Goal: Task Accomplishment & Management: Complete application form

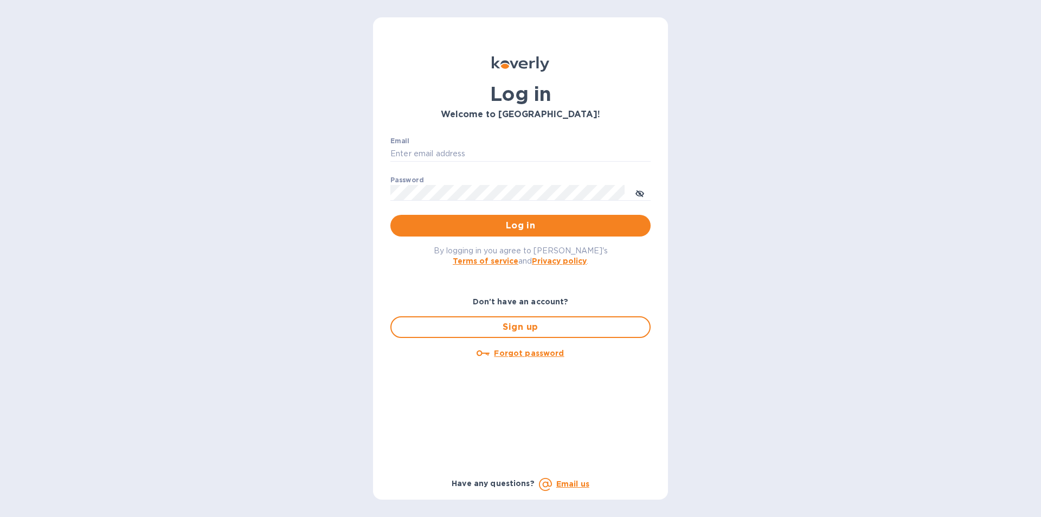
type input "[EMAIL_ADDRESS][DOMAIN_NAME]"
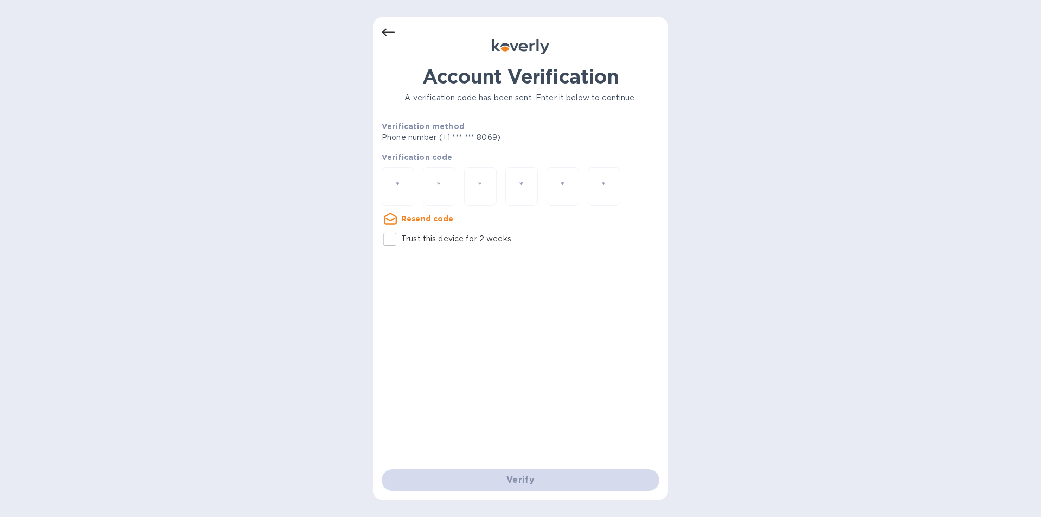
click at [397, 188] on input "number" at bounding box center [398, 186] width 14 height 20
type input "6"
type input "8"
type input "1"
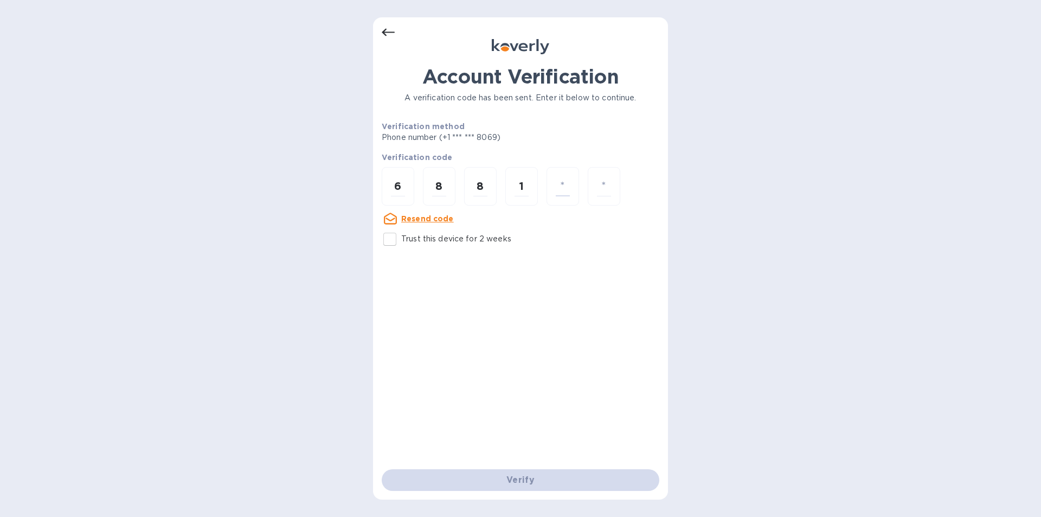
type input "6"
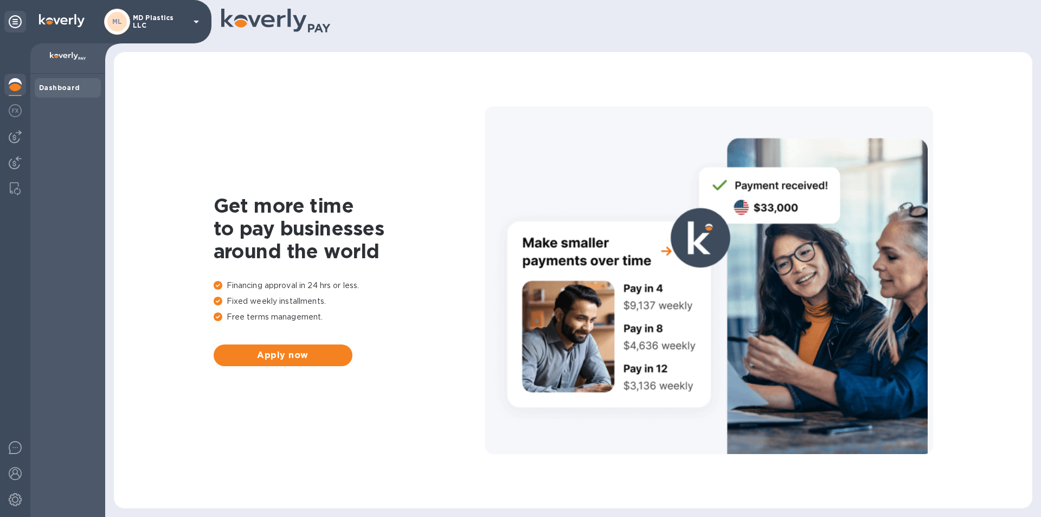
click at [188, 18] on div "ML MD Plastics LLC" at bounding box center [153, 22] width 99 height 26
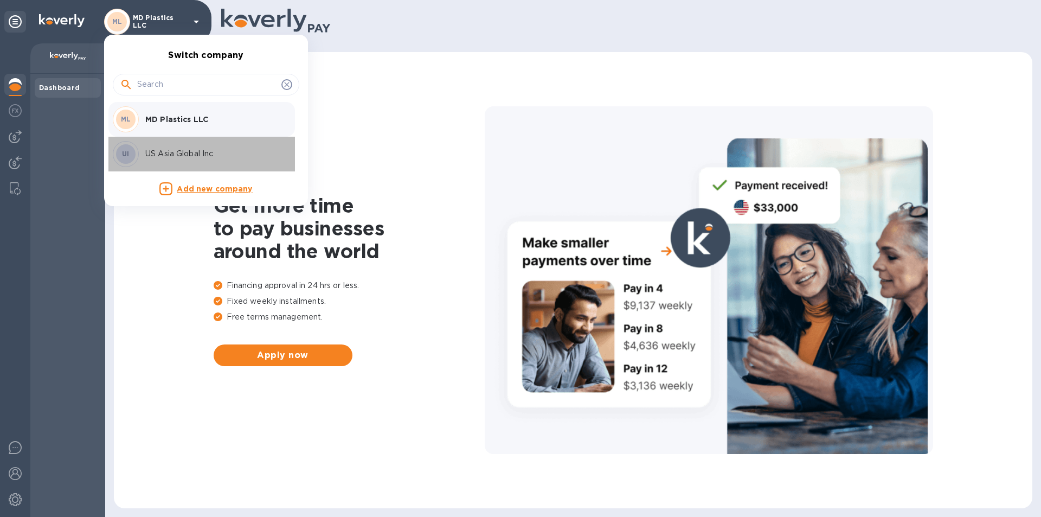
drag, startPoint x: 168, startPoint y: 156, endPoint x: 162, endPoint y: 154, distance: 6.7
click at [168, 156] on p "US Asia Global Inc" at bounding box center [213, 153] width 137 height 11
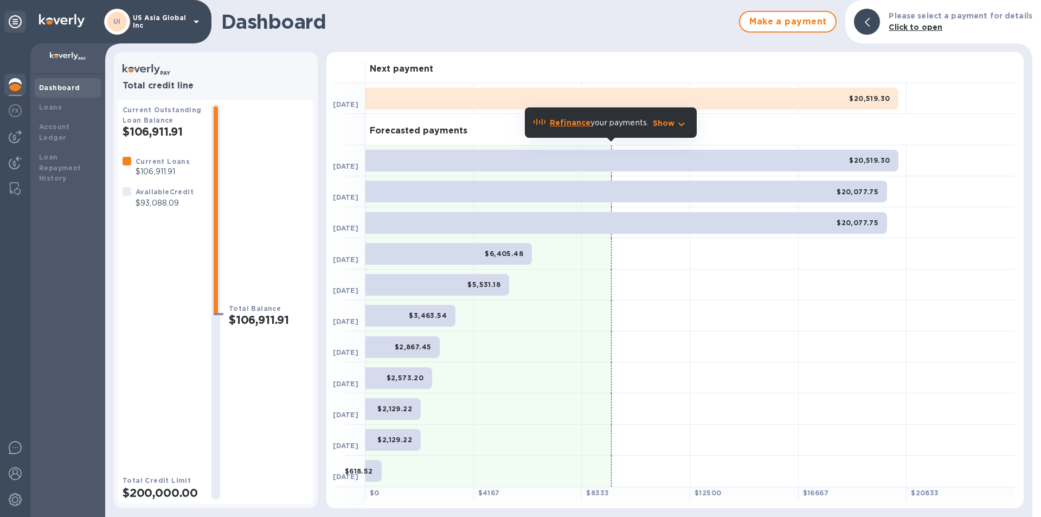
click at [13, 134] on img at bounding box center [15, 136] width 13 height 13
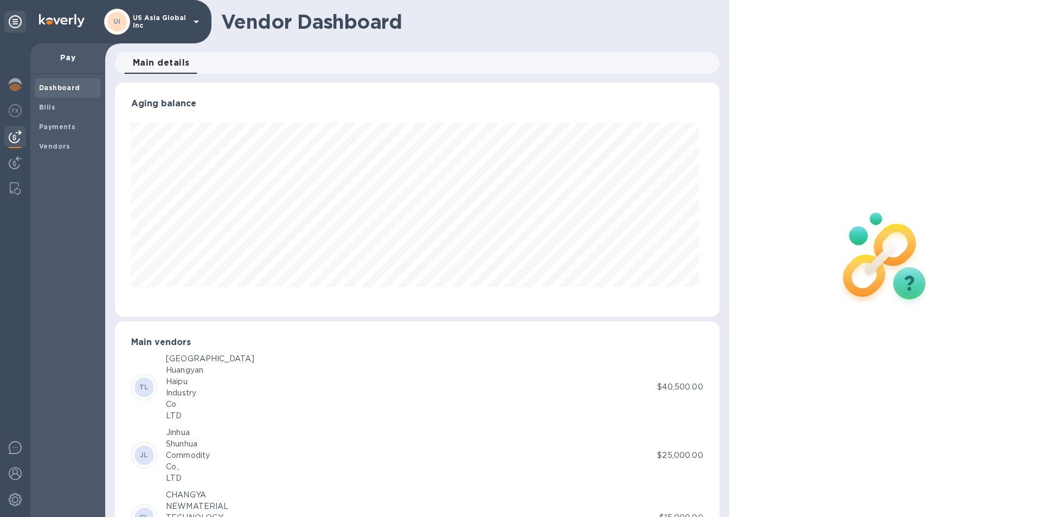
scroll to position [234, 600]
click at [58, 148] on b "Vendors" at bounding box center [54, 146] width 31 height 8
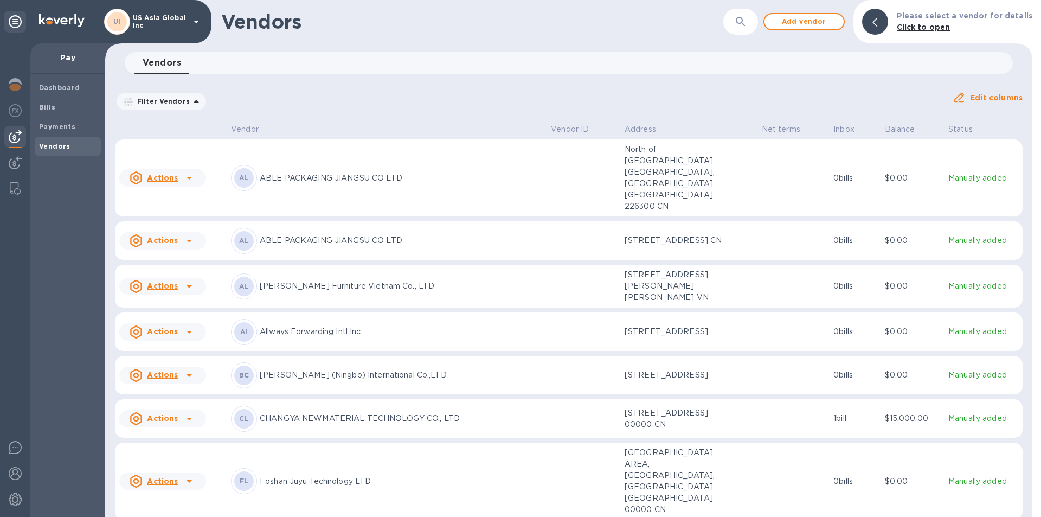
click at [589, 421] on td at bounding box center [583, 418] width 74 height 39
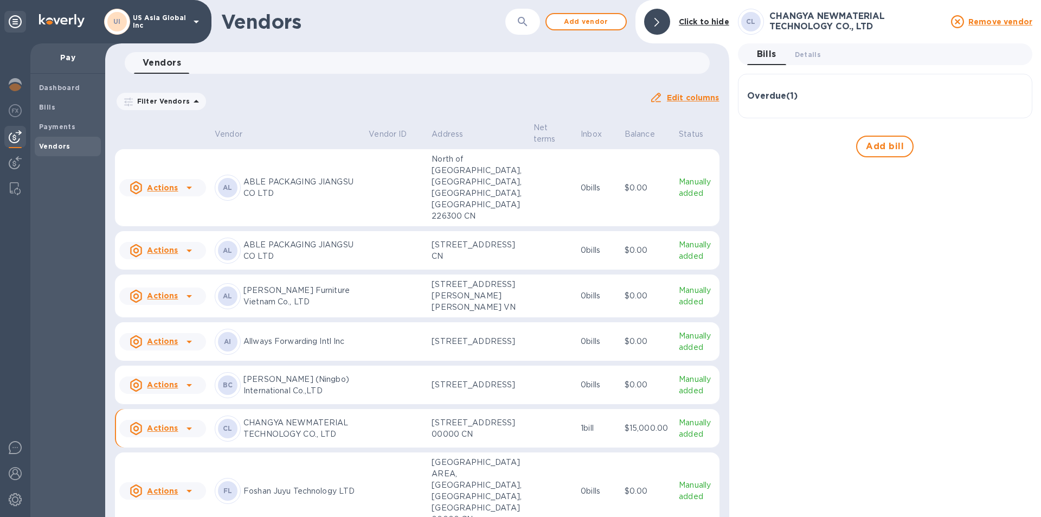
click at [48, 146] on b "Vendors" at bounding box center [54, 146] width 31 height 8
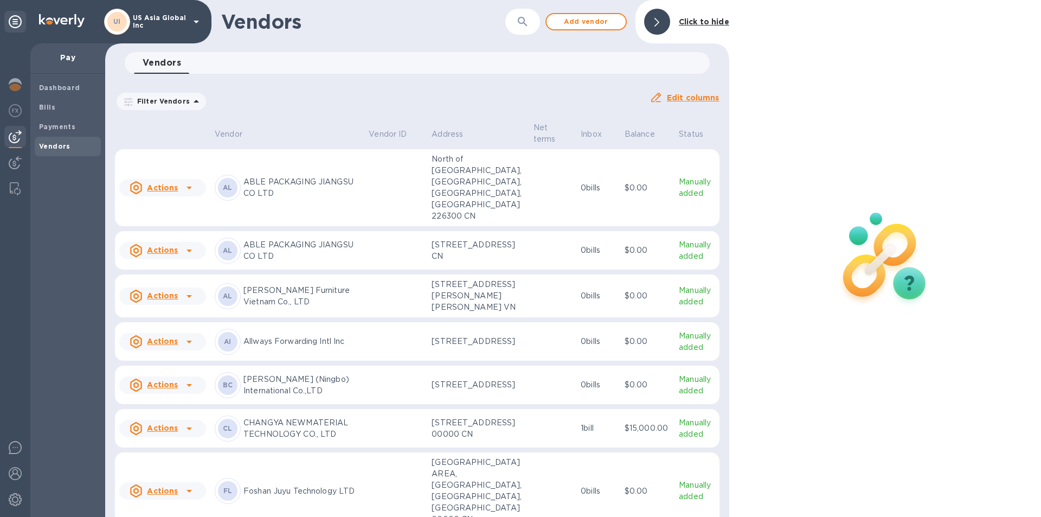
click at [587, 20] on span "Add vendor" at bounding box center [586, 21] width 62 height 13
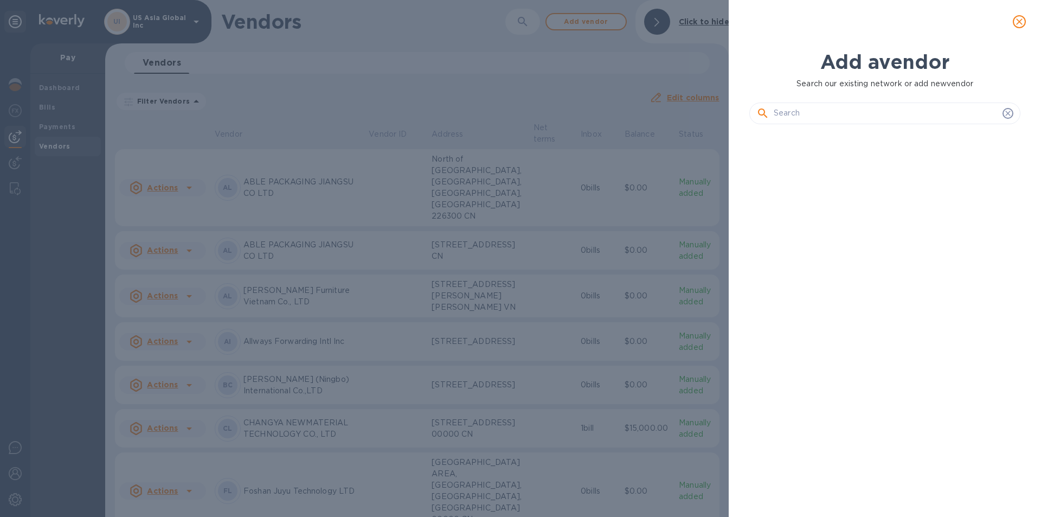
scroll to position [347, 275]
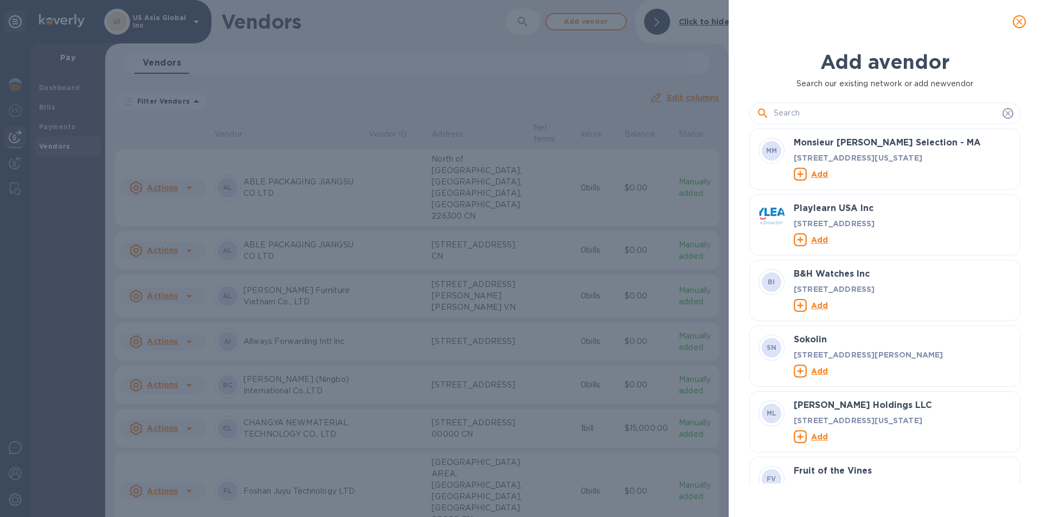
click at [797, 117] on input "text" at bounding box center [886, 113] width 224 height 16
click at [802, 104] on div at bounding box center [884, 113] width 271 height 22
click at [799, 115] on input "text" at bounding box center [886, 113] width 224 height 16
paste input "YI DING CAI (SHANG HAI) INDUSTRIAL CO., LTD"
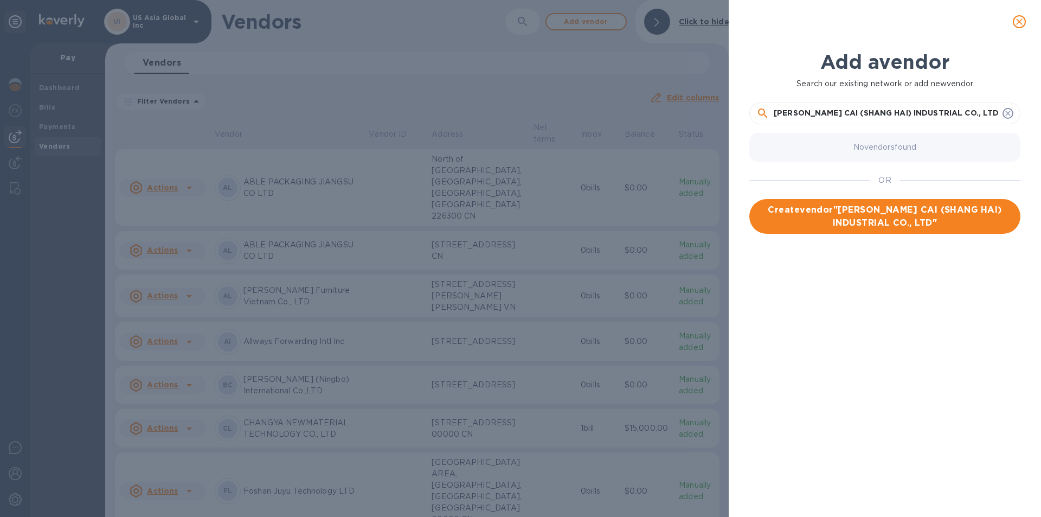
type input "YI DING CAI (SHANG HAI) INDUSTRIAL CO., LTD"
click at [842, 224] on span "Create vendor " YI DING CAI (SHANG HAI) INDUSTRIAL CO., LTD "" at bounding box center [885, 216] width 254 height 26
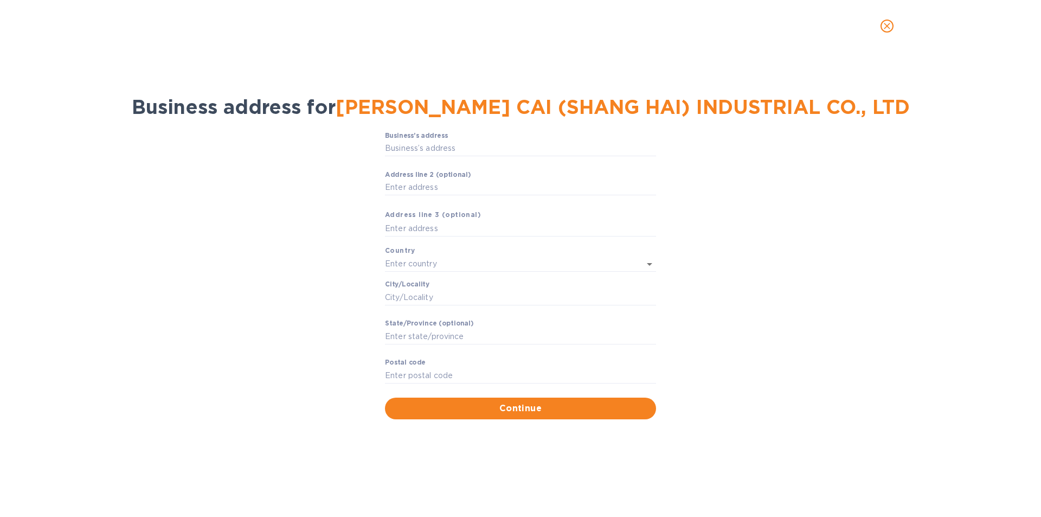
click at [469, 150] on input "Business’s аddress" at bounding box center [520, 148] width 271 height 16
click at [427, 150] on input "Business’s аddress" at bounding box center [520, 148] width 271 height 16
paste input "Room105，Builing 6B，#183TingLanXiang"
type input "Room105，Builing 6B，#183TingLanXiang"
click at [423, 188] on input "Аddress line 2 (optional)" at bounding box center [520, 187] width 271 height 16
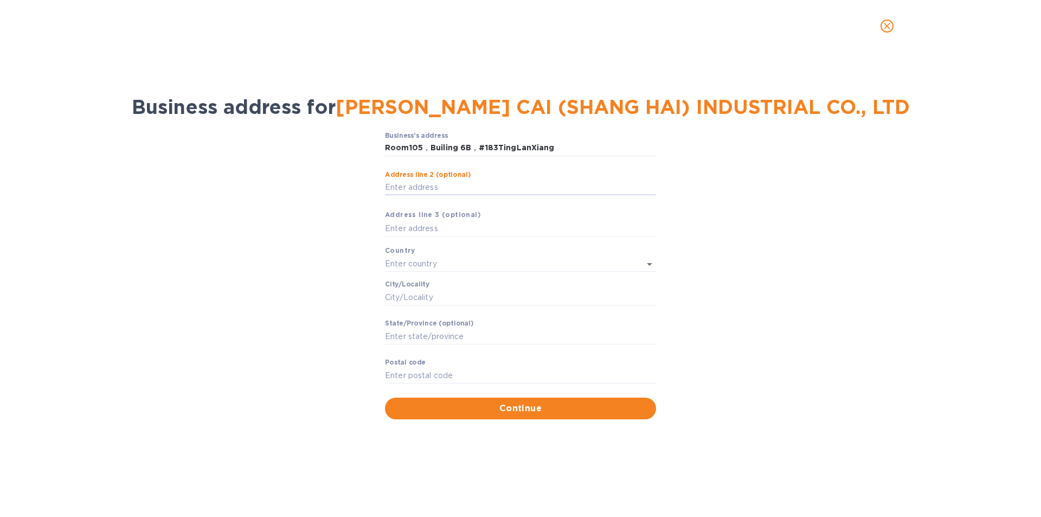
paste input "ShaHuKeJiYuan，SuZhouGongYeYuan"
type input "ShaHuKeJiYuan，SuZhouGongYeYuan"
click at [395, 229] on input "text" at bounding box center [520, 228] width 271 height 16
paste input "WuZhongQu"
type input "WuZhongQu"
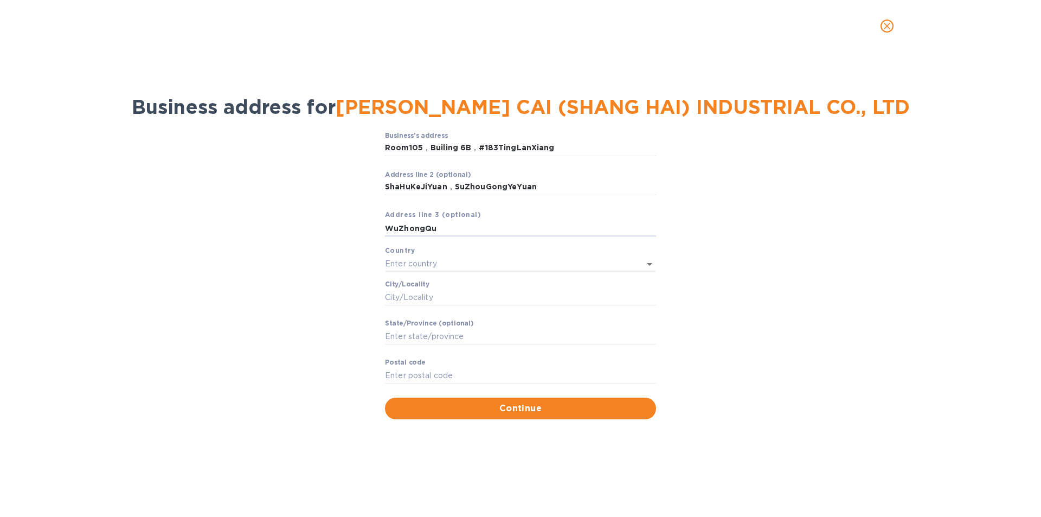
click at [408, 261] on input "text" at bounding box center [505, 264] width 241 height 16
click at [414, 284] on p "China" at bounding box center [521, 286] width 254 height 11
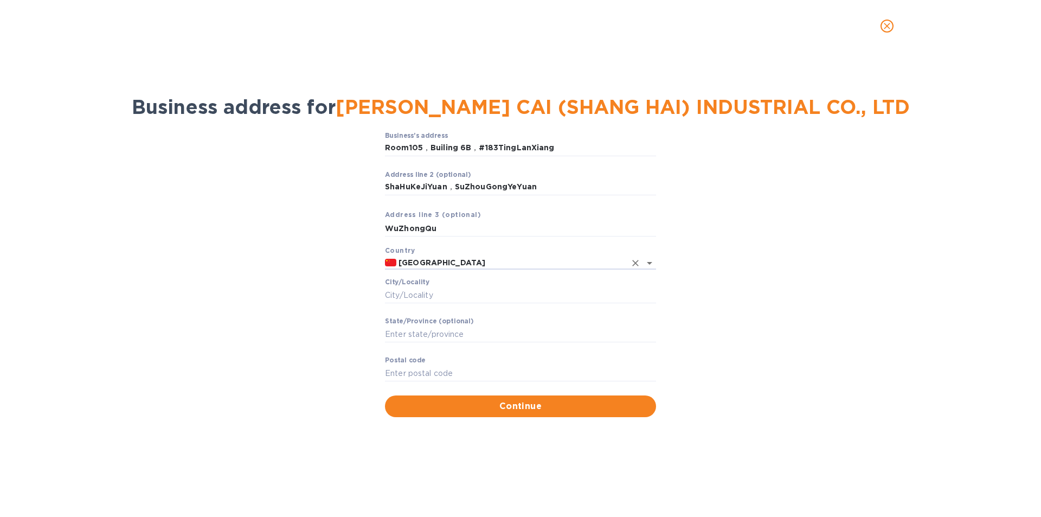
type input "China"
drag, startPoint x: 445, startPoint y: 227, endPoint x: 357, endPoint y: 231, distance: 88.5
click at [357, 231] on div "Business’s аddress Room105，Builing 6B，#183TingLanXiang ​ Аddress line 2 (option…" at bounding box center [520, 274] width 1013 height 298
click at [411, 297] on input "Сity/Locаlity" at bounding box center [520, 295] width 271 height 16
paste input "WuZhongQu"
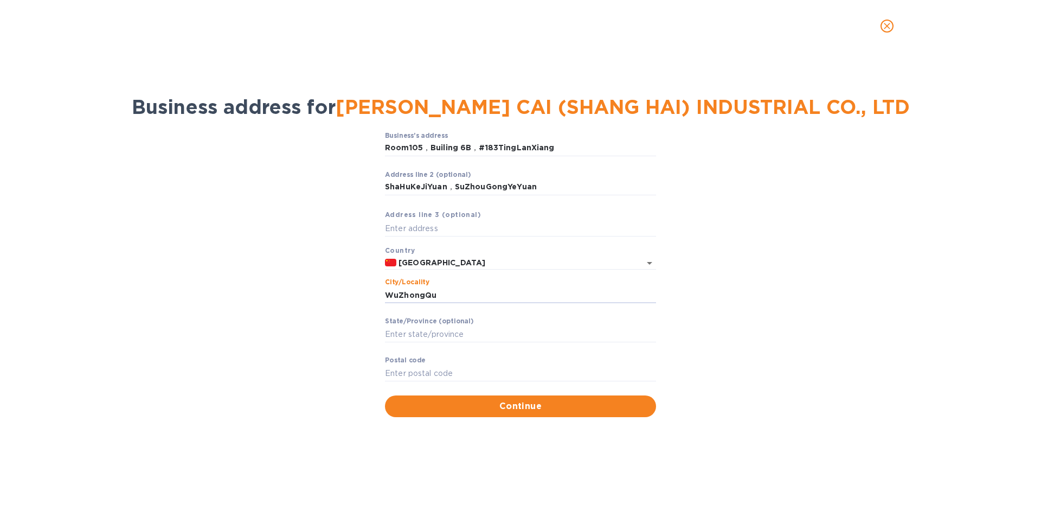
type input "WuZhongQu"
drag, startPoint x: 436, startPoint y: 294, endPoint x: 346, endPoint y: 288, distance: 89.6
click at [346, 288] on div "Business’s аddress Room105，Builing 6B，#183TingLanXiang ​ Аddress line 2 (option…" at bounding box center [520, 274] width 1013 height 298
click at [418, 232] on input "text" at bounding box center [520, 228] width 271 height 16
paste input "WuZhongQu"
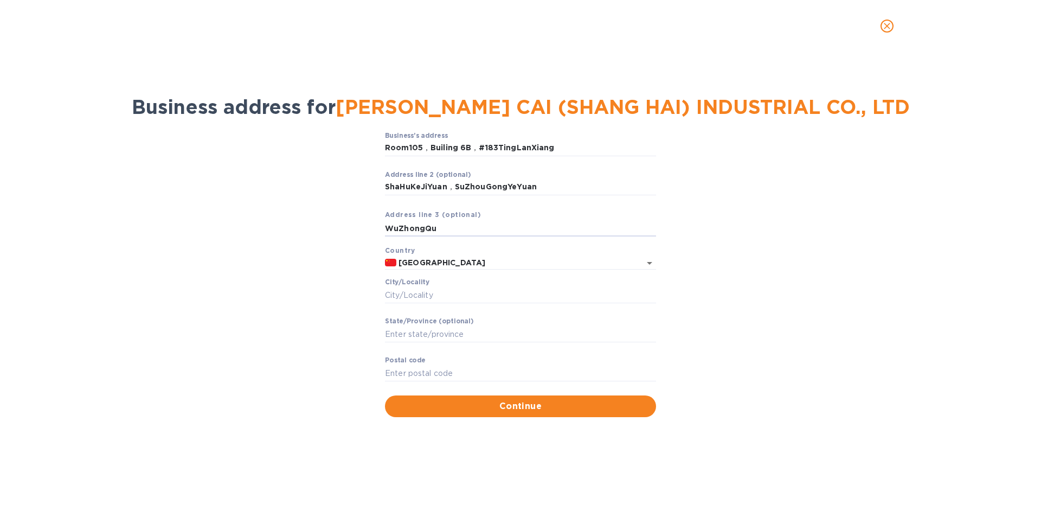
type input "WuZhongQu"
click at [405, 293] on input "Сity/Locаlity" at bounding box center [520, 295] width 271 height 16
paste input "SUZHOU"
type input "SUZHOU"
click at [401, 336] on input "Stаte/Province (optional)" at bounding box center [520, 334] width 271 height 16
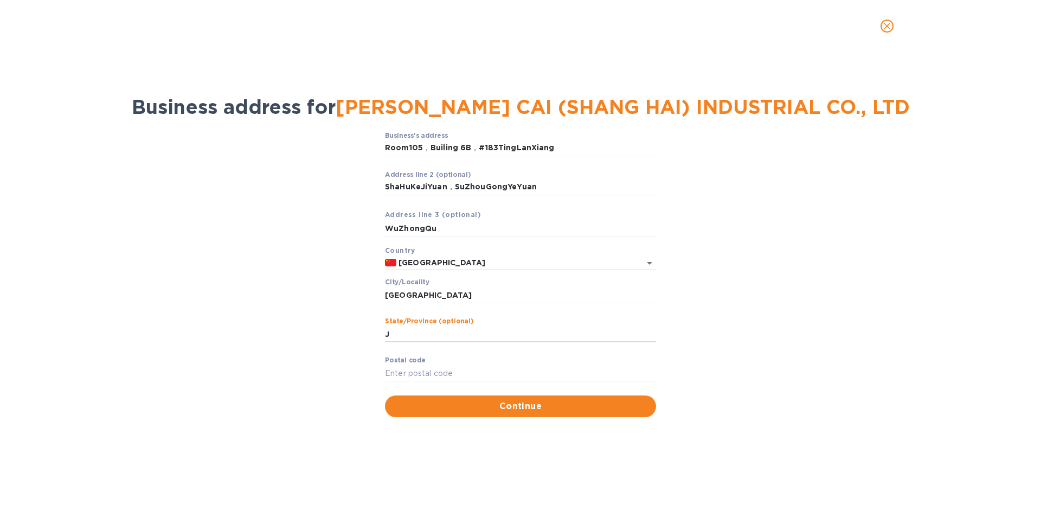
paste input "IANGSU"
type input "JIANGSU"
click at [417, 377] on input "Pоstal cоde" at bounding box center [520, 373] width 271 height 16
type input "215028"
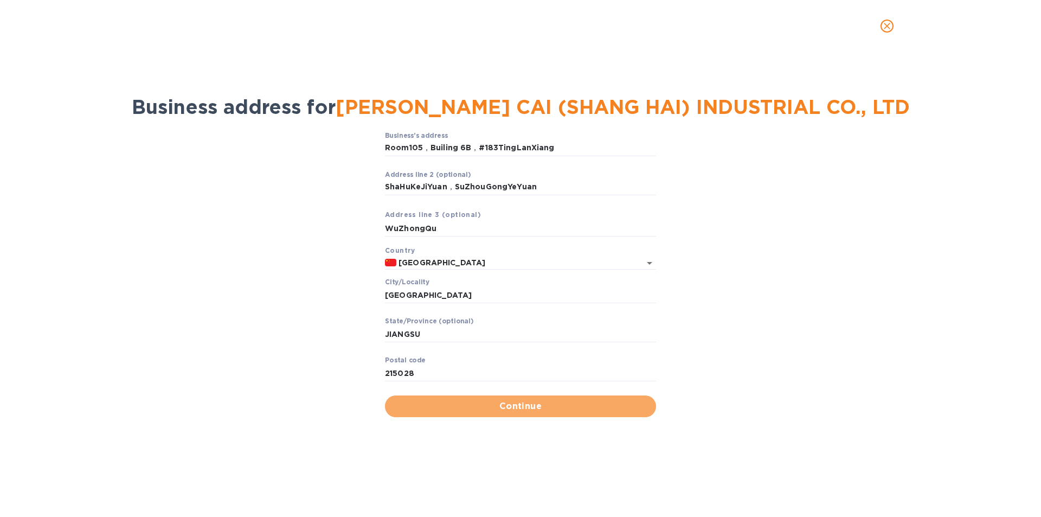
click at [517, 409] on span "Continue" at bounding box center [521, 406] width 254 height 13
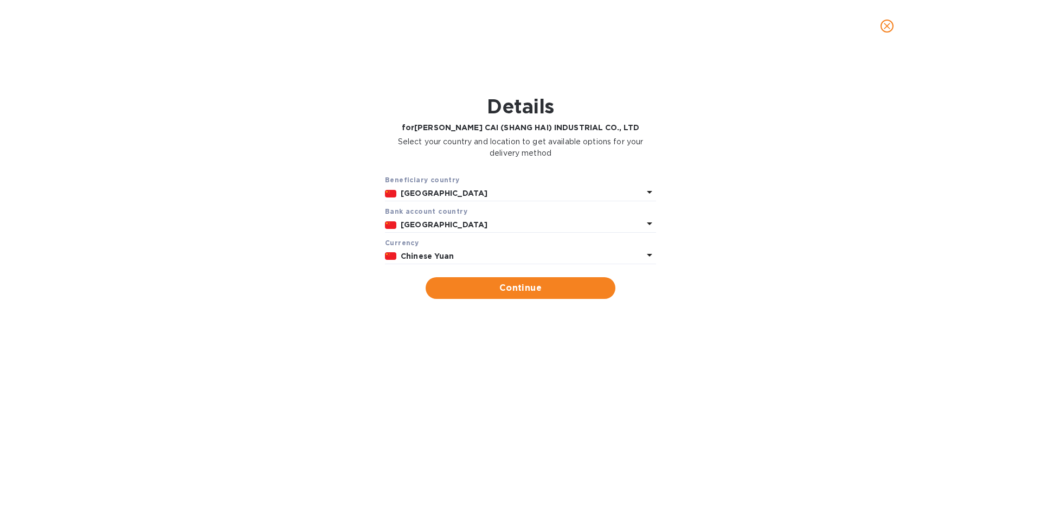
click at [454, 254] on p "Chinese Yuan" at bounding box center [522, 255] width 242 height 11
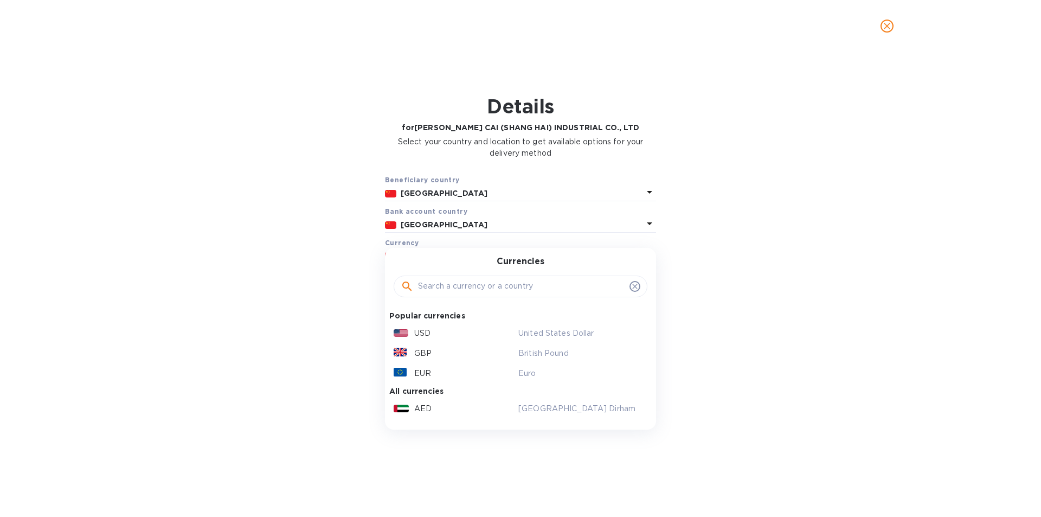
click at [437, 332] on div "USD" at bounding box center [453, 333] width 125 height 16
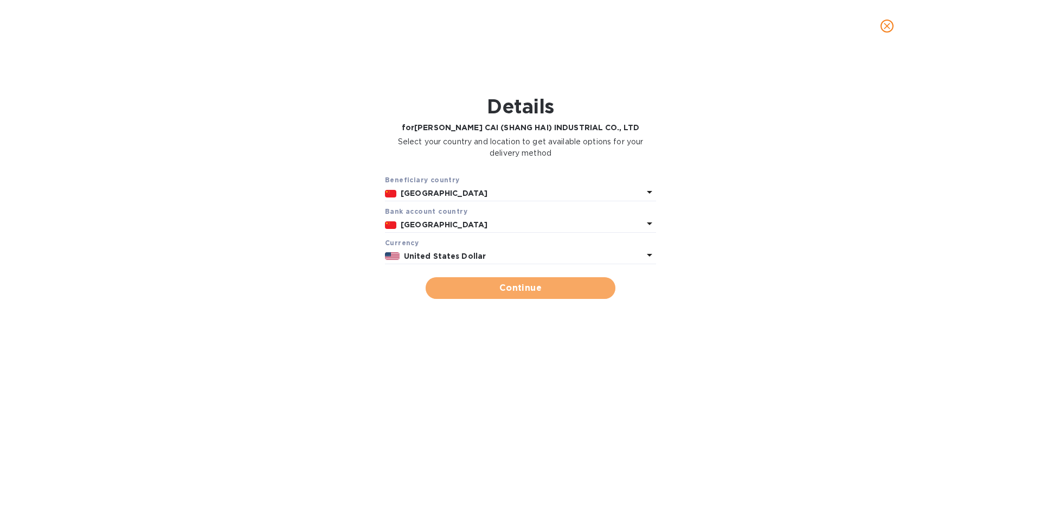
click at [503, 289] on span "Continue" at bounding box center [520, 287] width 172 height 13
type input "YI DING CAI (SHANG HAI) INDUSTRIAL CO., LTD"
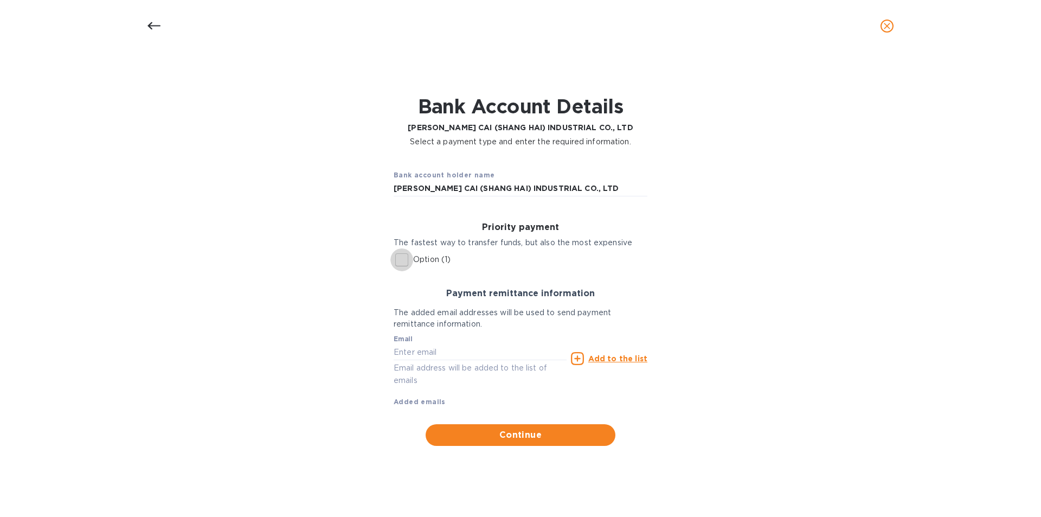
click at [401, 259] on input "Option (1)" at bounding box center [401, 259] width 23 height 23
checkbox input "true"
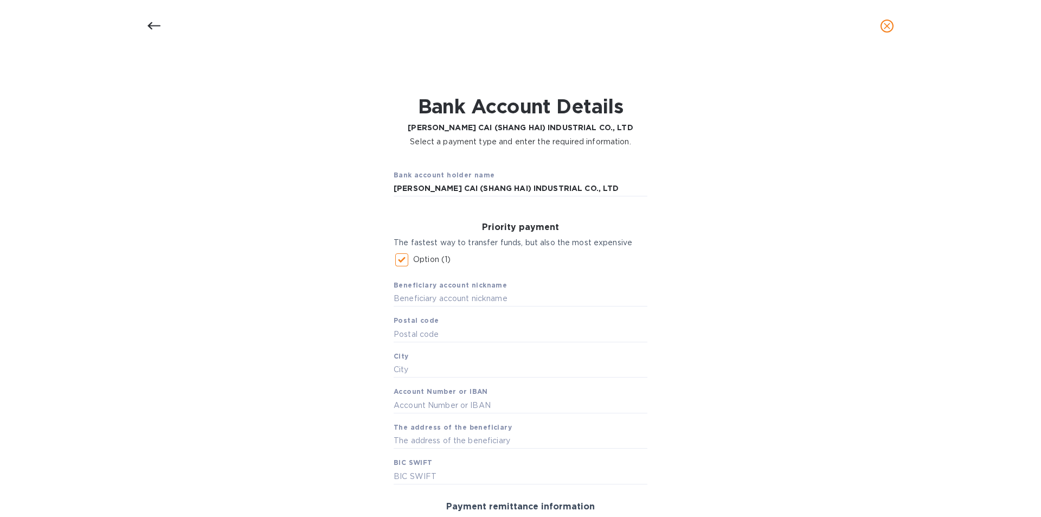
click at [427, 300] on input "text" at bounding box center [521, 299] width 254 height 16
click at [442, 299] on input "text" at bounding box center [521, 299] width 254 height 16
paste input "YI DING CAI (SHANG HAI) INDUSTRIAL CO., LTD"
type input "YI DING CAI (SHANG HAI) INDUSTRIAL CO., LTD"
click at [416, 336] on input "text" at bounding box center [521, 334] width 254 height 16
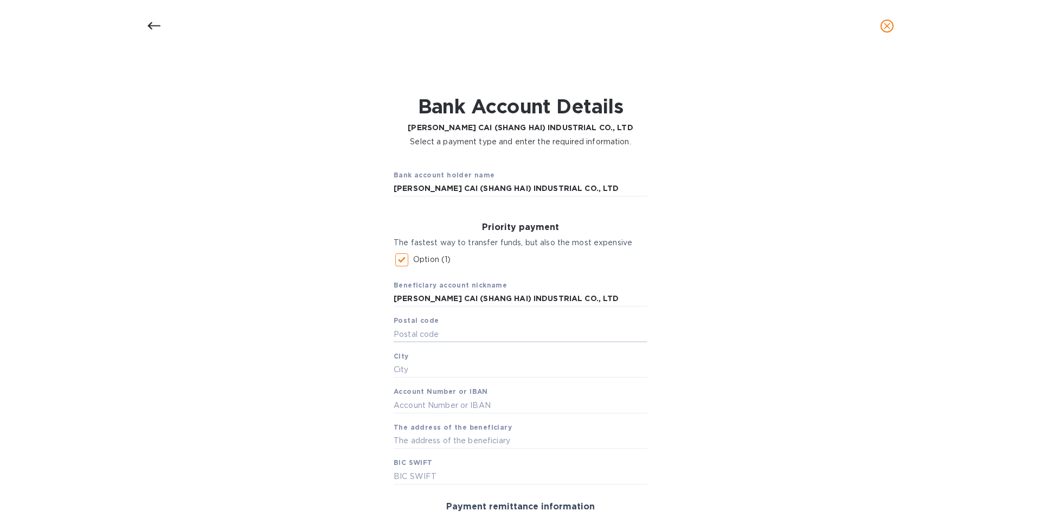
click at [412, 337] on input "text" at bounding box center [521, 334] width 254 height 16
type input "215028"
click at [411, 370] on input "text" at bounding box center [521, 370] width 254 height 16
click at [399, 372] on input "text" at bounding box center [521, 370] width 254 height 16
paste input "SUZHOU"
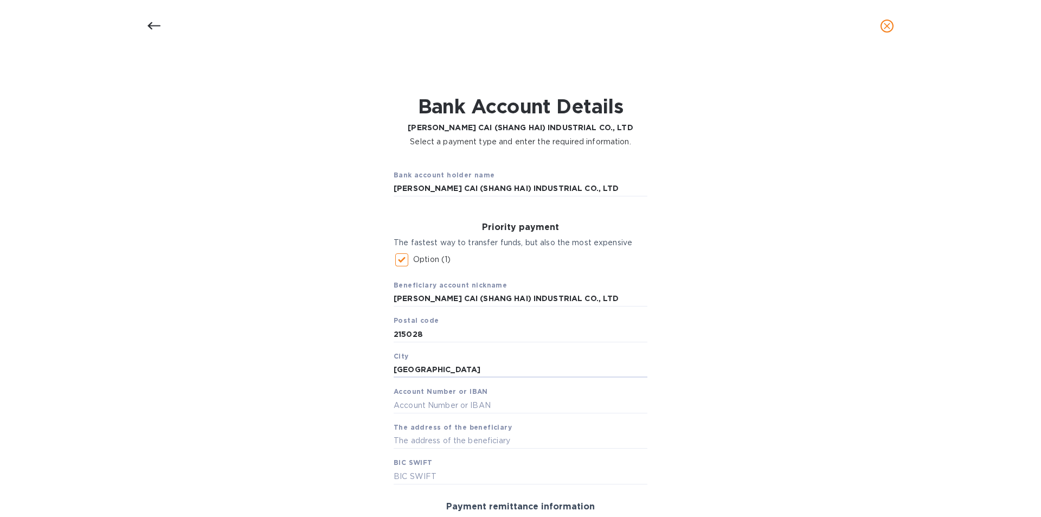
type input "SUZHOU"
click at [416, 402] on input "text" at bounding box center [521, 405] width 254 height 16
type input "436489198795"
click at [416, 441] on input "text" at bounding box center [521, 441] width 254 height 16
click at [459, 441] on input "text" at bounding box center [521, 441] width 254 height 16
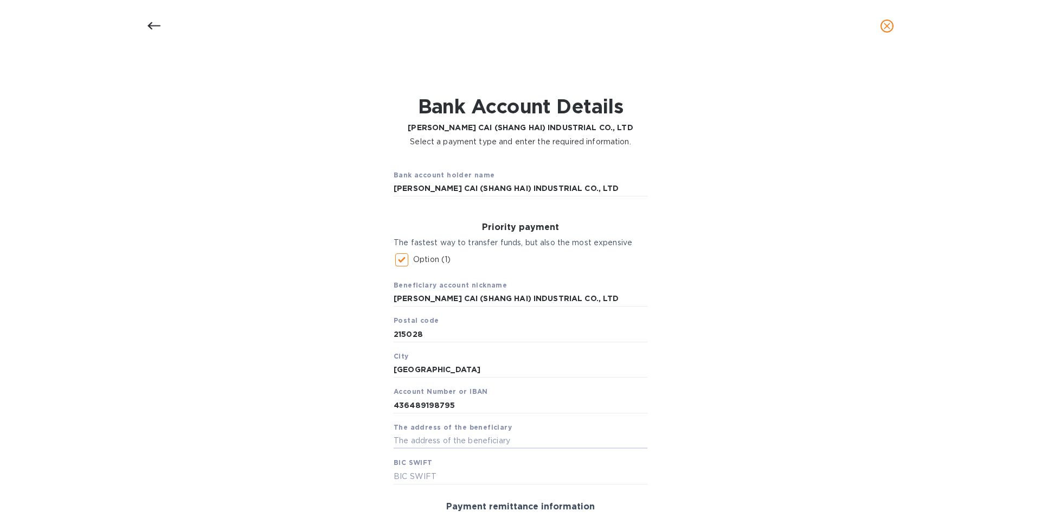
paste input "Room105，Builing 6B，#183TingLanXiang，ShaHuKeJiYuan，SuZhouGongYeYuan，WuZhongQu"
type input "Room105，Builing 6B，#183TingLanXiang，ShaHuKeJiYuan，SuZhouGongYeYuan，WuZhongQu"
click at [457, 473] on input "text" at bounding box center [521, 476] width 254 height 16
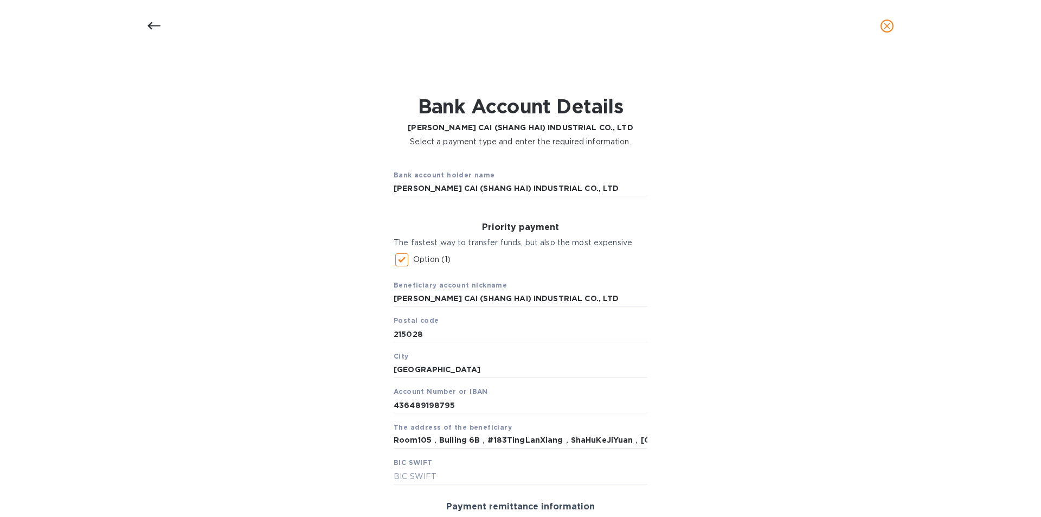
click at [412, 472] on input "text" at bounding box center [521, 476] width 254 height 16
paste input "BKCHCNBJ 300"
click at [436, 476] on input "BKCHCNBJ 300" at bounding box center [521, 476] width 254 height 16
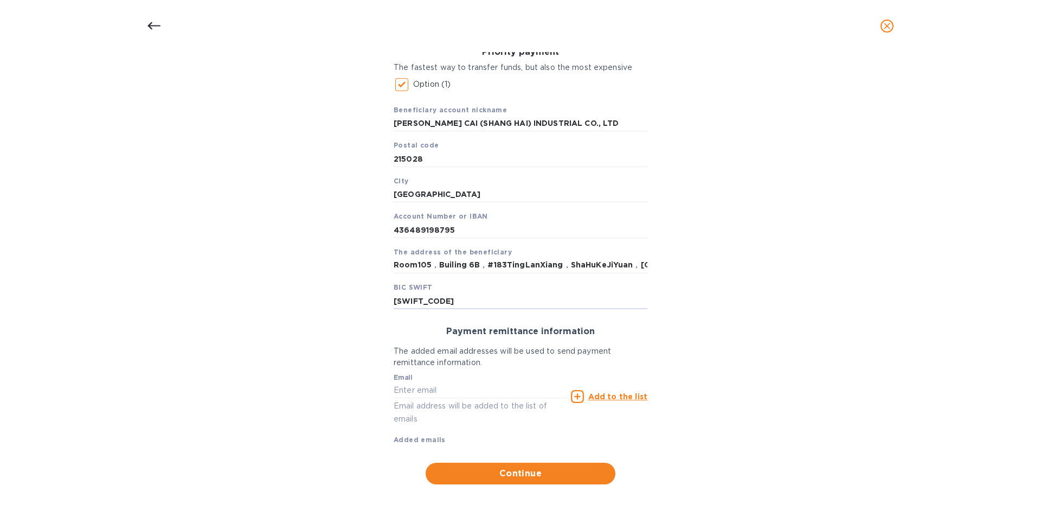
scroll to position [176, 0]
type input "BKCHCNBJ300"
click at [417, 388] on input "text" at bounding box center [480, 389] width 173 height 16
click at [431, 387] on input "text" at bounding box center [480, 389] width 173 height 16
paste input "summer <summer@hongqiaogrp.com>"
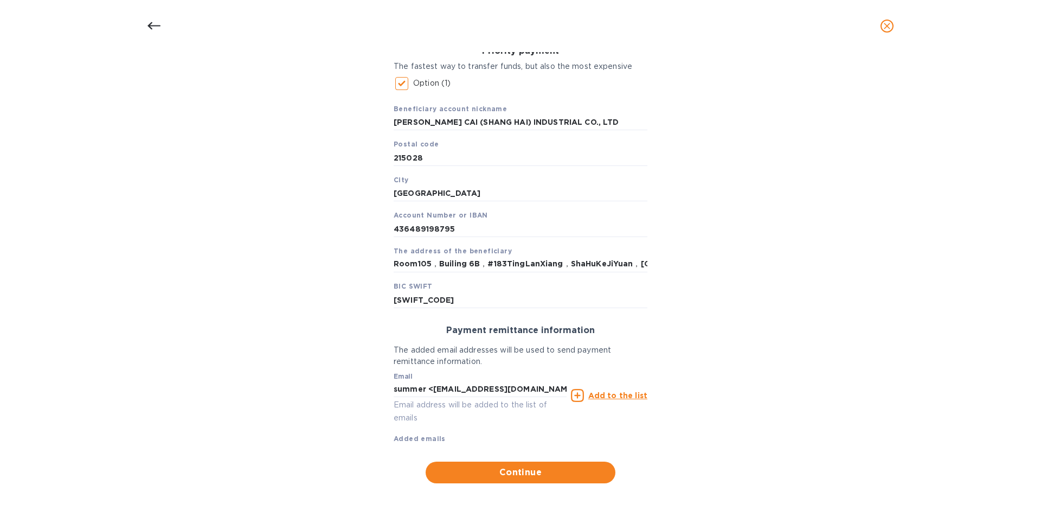
click at [608, 397] on u "Add to the list" at bounding box center [617, 395] width 59 height 9
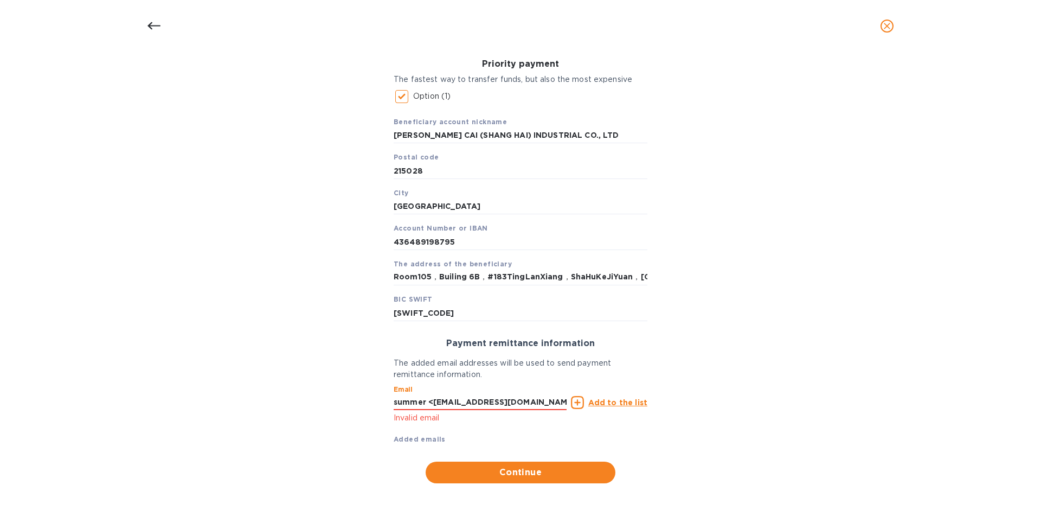
drag, startPoint x: 428, startPoint y: 401, endPoint x: 373, endPoint y: 403, distance: 54.8
click at [373, 403] on div "Bank account holder name YI DING CAI (SHANG HAI) INDUSTRIAL CO., LTD Priority p…" at bounding box center [520, 240] width 1013 height 499
click at [513, 403] on input "summer@hongqiaogrp.com>" at bounding box center [480, 402] width 173 height 16
type input "summer@hongqiaogrp.com"
click at [524, 476] on span "Continue" at bounding box center [520, 472] width 172 height 13
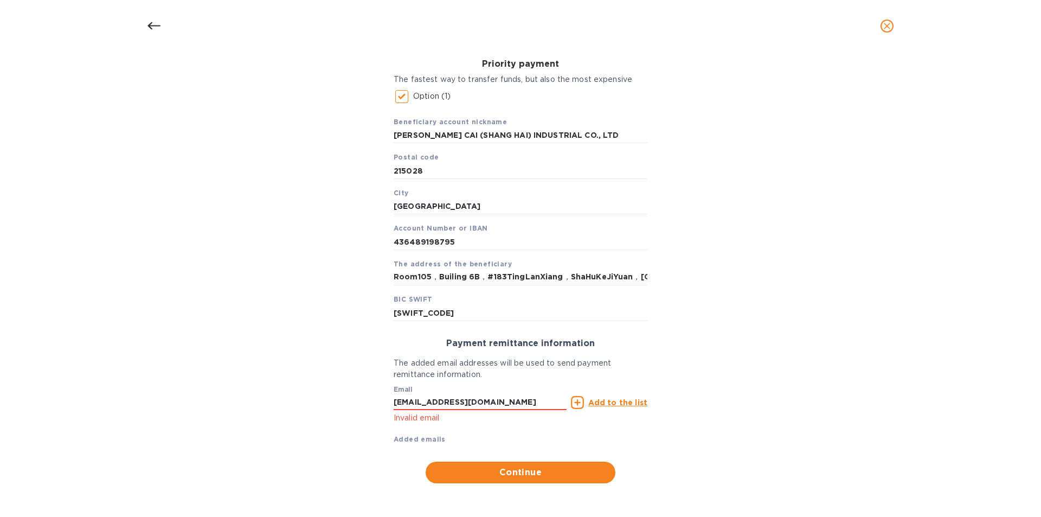
click at [621, 403] on u "Add to the list" at bounding box center [617, 402] width 59 height 9
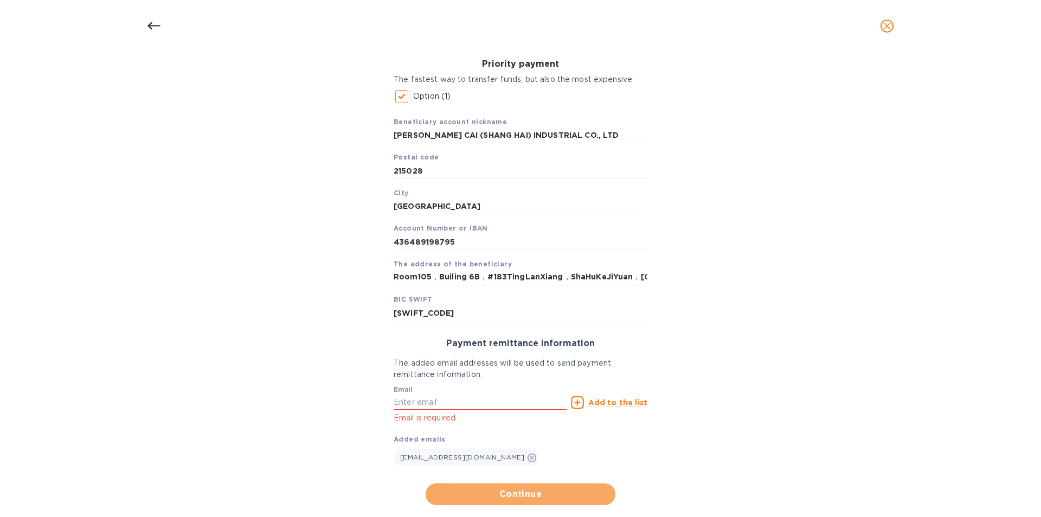
click at [517, 497] on span "Continue" at bounding box center [520, 493] width 172 height 13
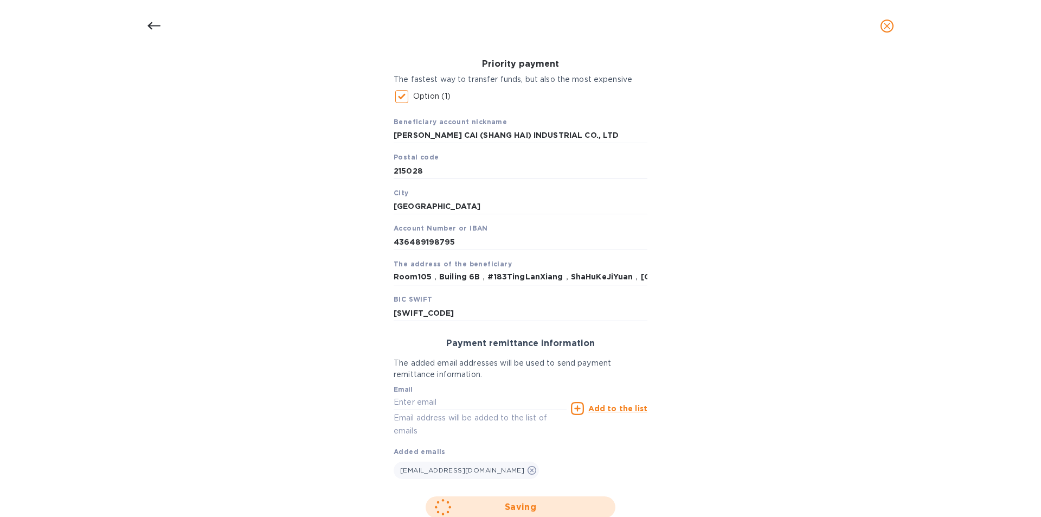
scroll to position [102, 0]
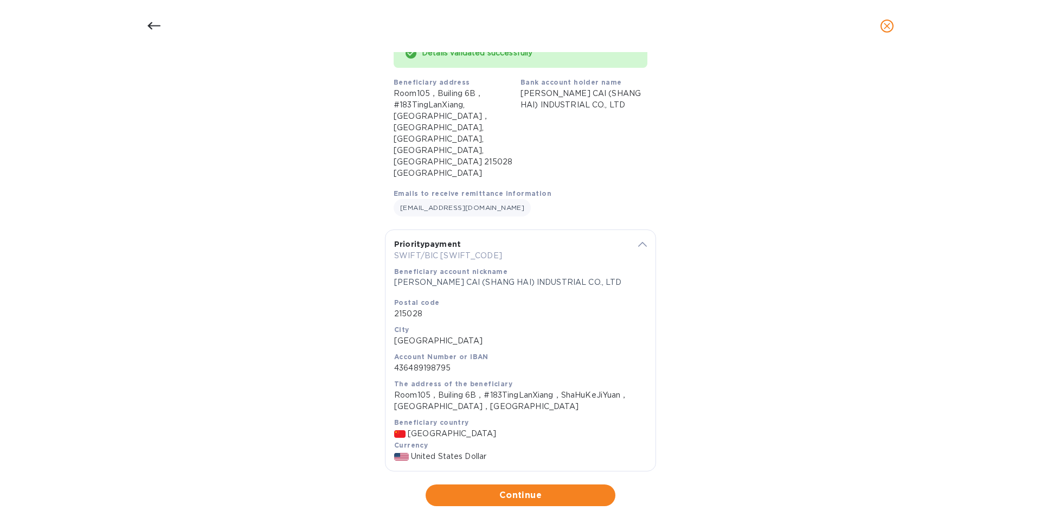
click at [489, 488] on span "Continue" at bounding box center [520, 494] width 172 height 13
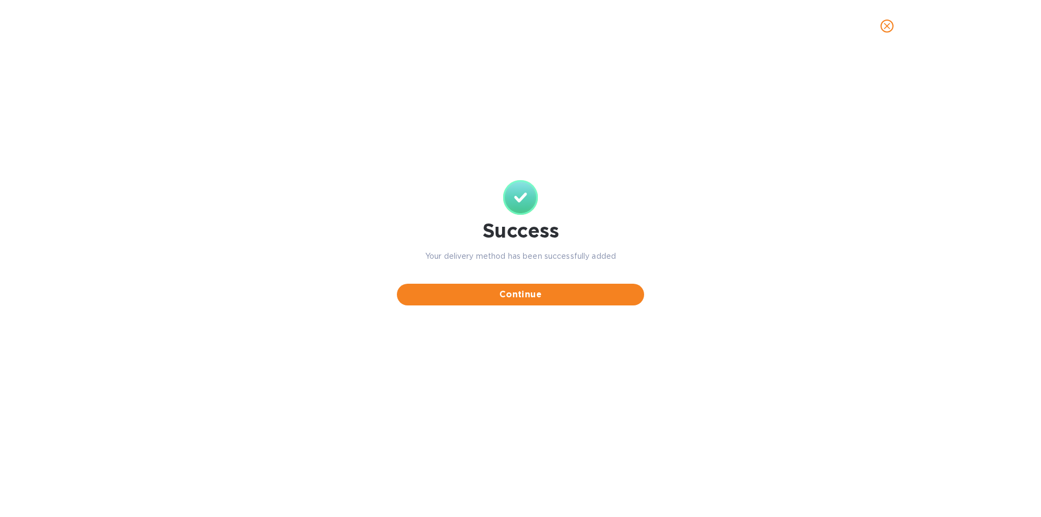
scroll to position [0, 0]
click at [550, 291] on span "Continue" at bounding box center [520, 294] width 230 height 13
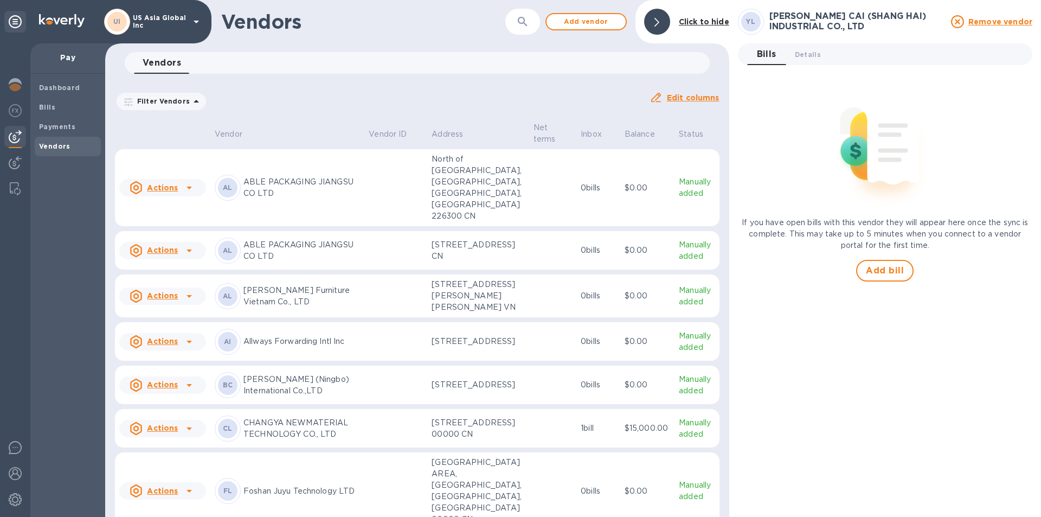
click at [56, 107] on span "Bills" at bounding box center [67, 107] width 57 height 11
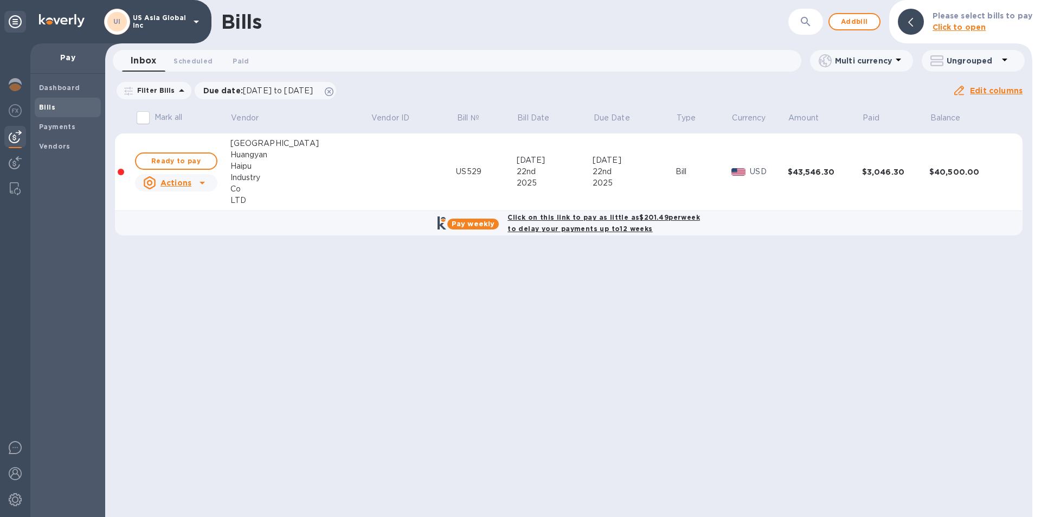
click at [587, 290] on div "Bills ​ Add bill Please select bills to pay Click to open Inbox 0 Scheduled 0 P…" at bounding box center [568, 258] width 927 height 517
click at [877, 24] on button "Add bill" at bounding box center [854, 21] width 52 height 17
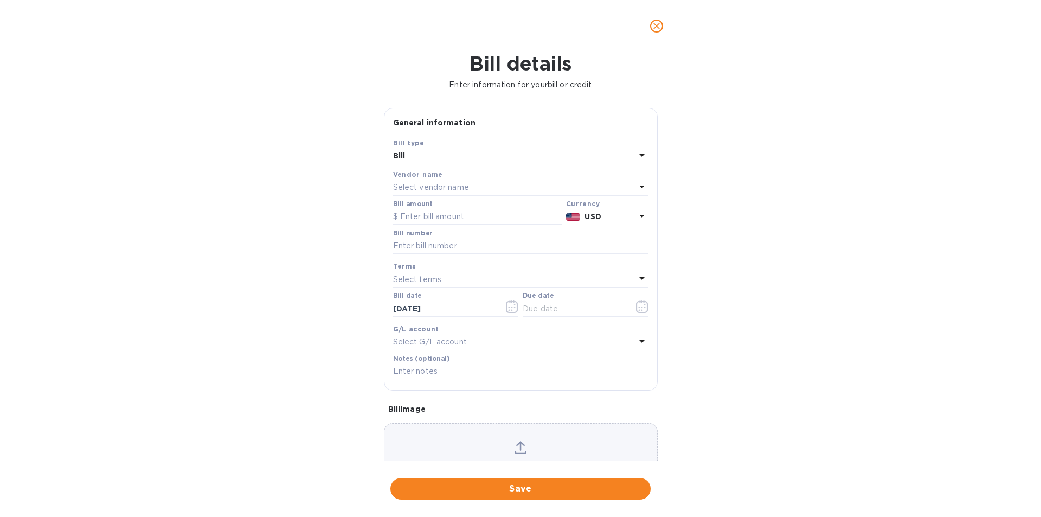
click at [426, 188] on p "Select vendor name" at bounding box center [431, 187] width 76 height 11
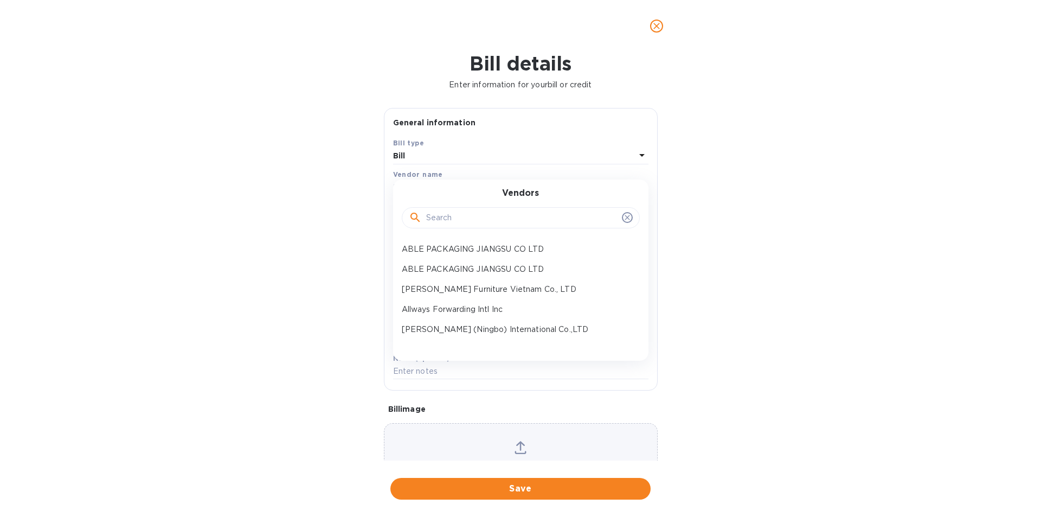
click at [437, 215] on input "text" at bounding box center [521, 218] width 191 height 16
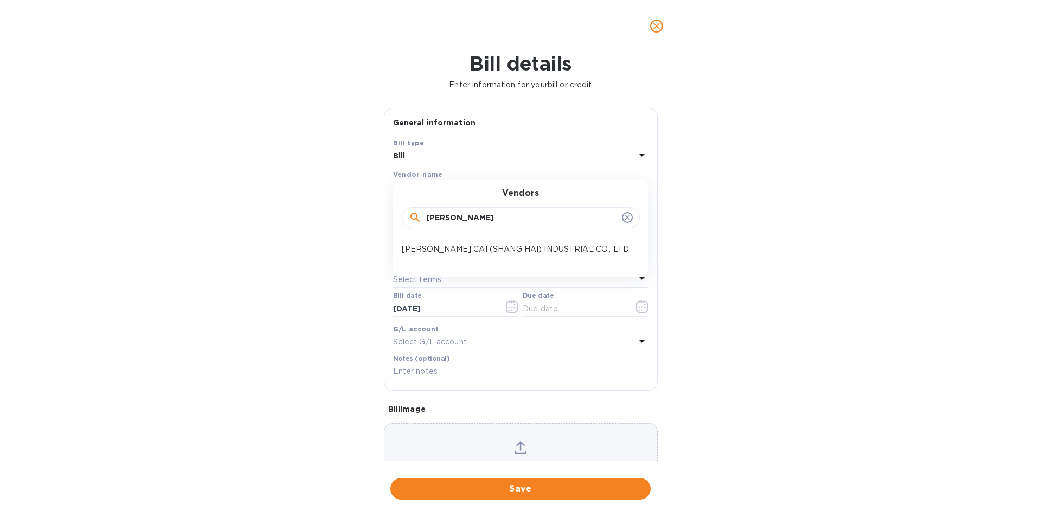
type input "yi ding"
click at [448, 249] on p "YI DING CAI (SHANG HAI) INDUSTRIAL CO., LTD" at bounding box center [516, 248] width 229 height 11
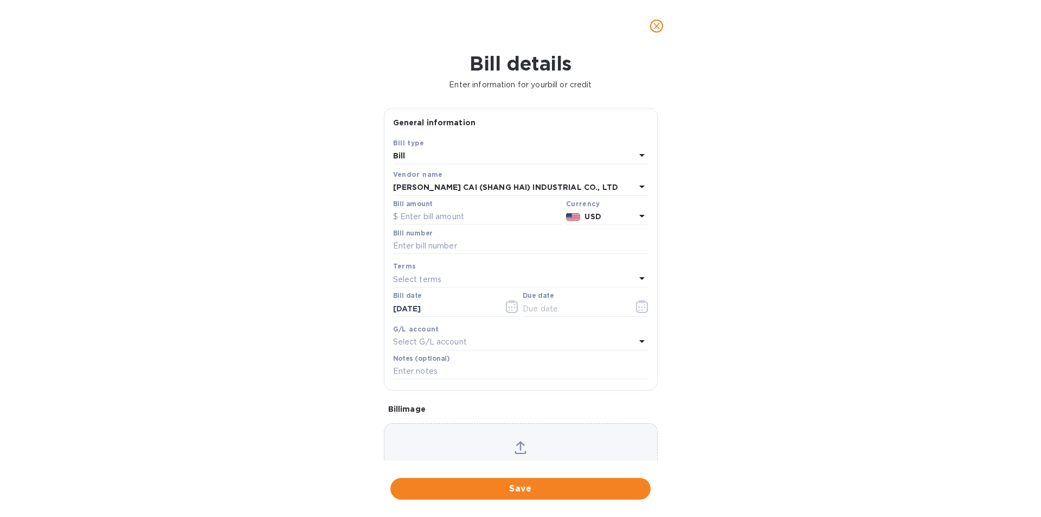
click at [438, 217] on input "text" at bounding box center [477, 217] width 169 height 16
type input "11,355.60"
click at [443, 244] on input "text" at bounding box center [520, 246] width 255 height 16
type input "MJ31 and LW55-1"
click at [563, 311] on input "text" at bounding box center [574, 308] width 102 height 16
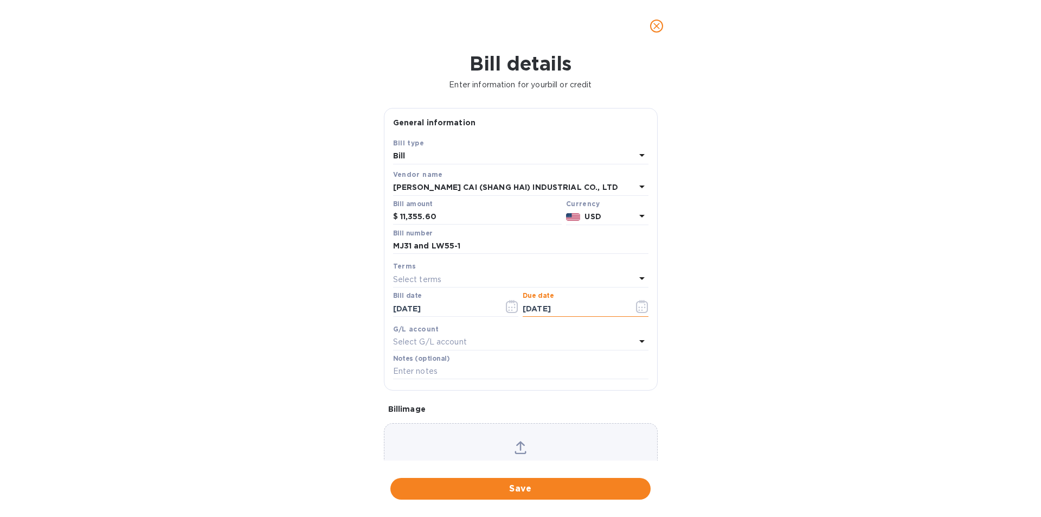
type input "09/08/2025"
click at [524, 487] on span "Save" at bounding box center [520, 488] width 243 height 13
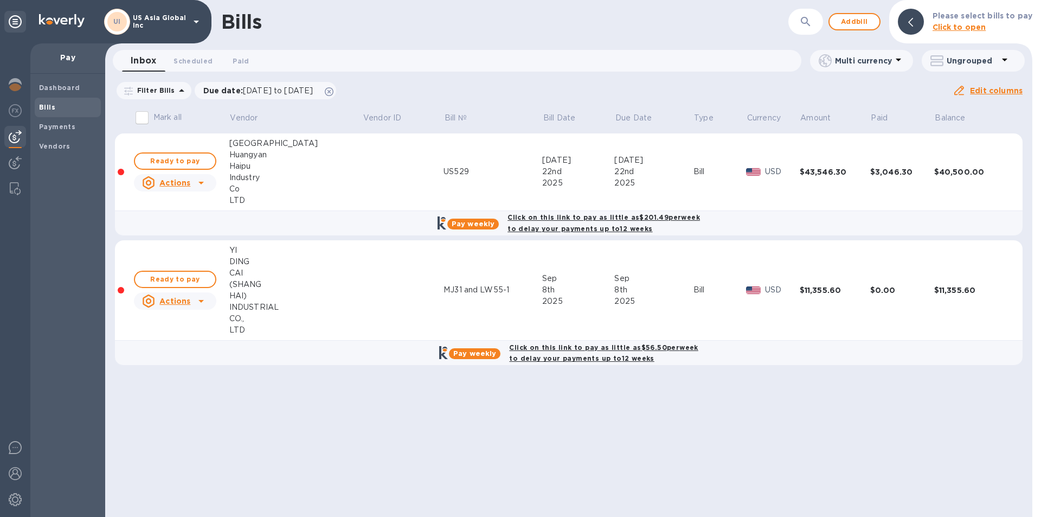
click at [198, 276] on span "Ready to pay" at bounding box center [175, 279] width 63 height 13
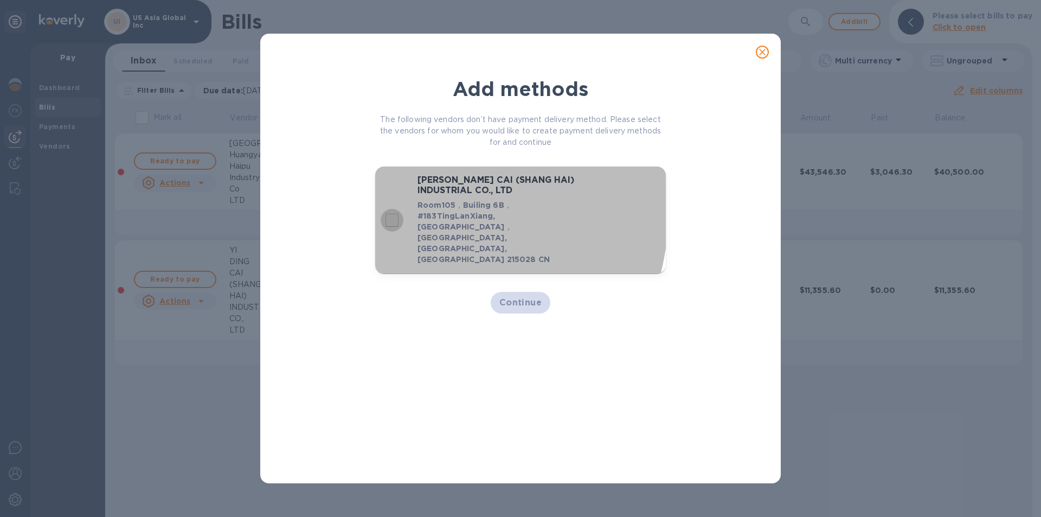
click at [394, 209] on input "decorative checkbox" at bounding box center [392, 220] width 23 height 23
checkbox input "true"
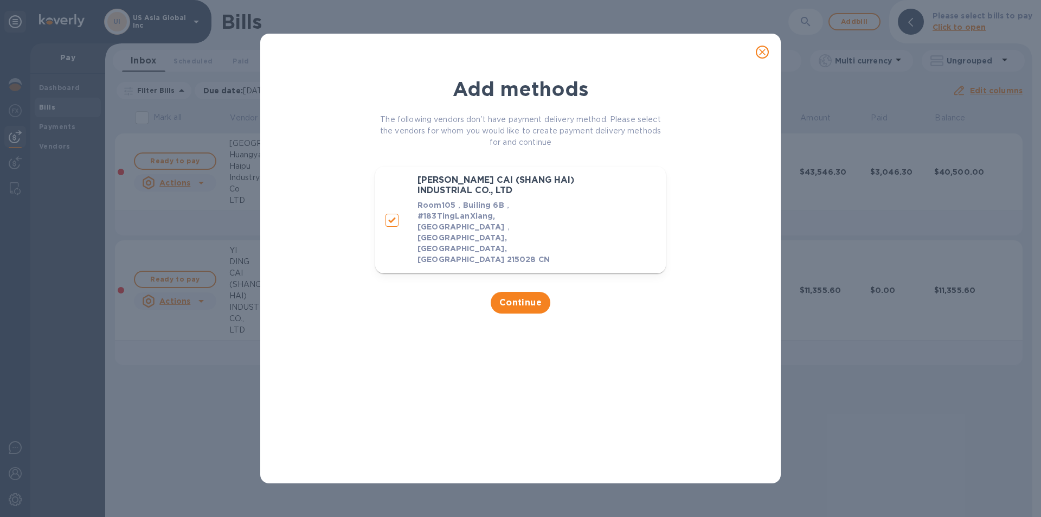
click at [521, 296] on span "Continue" at bounding box center [520, 302] width 43 height 13
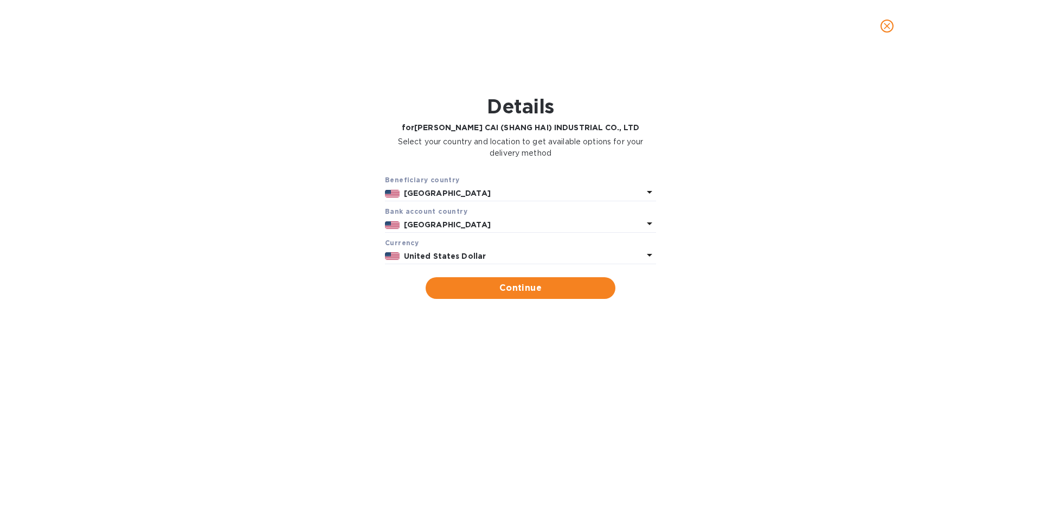
click at [468, 190] on p "United States" at bounding box center [523, 193] width 239 height 11
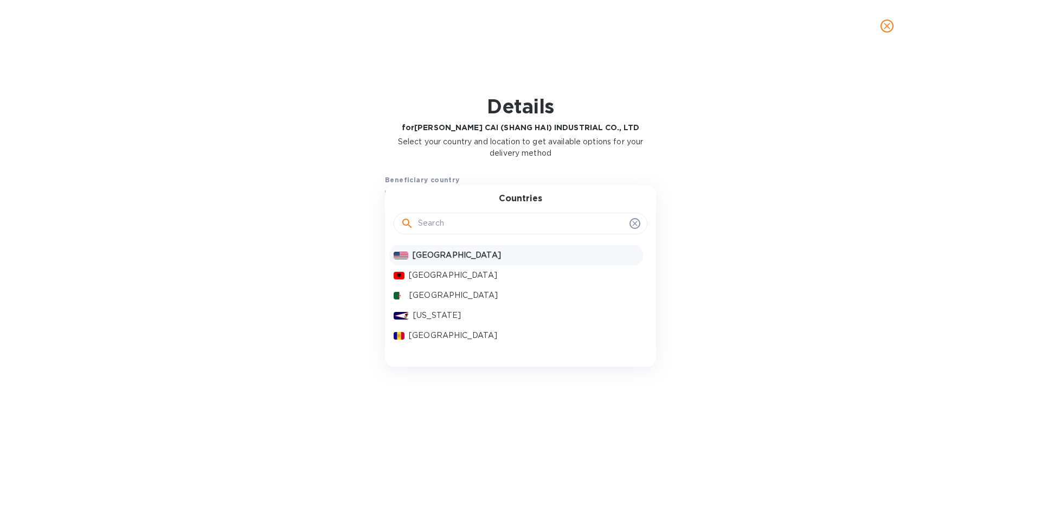
click at [448, 224] on input "text" at bounding box center [521, 223] width 207 height 16
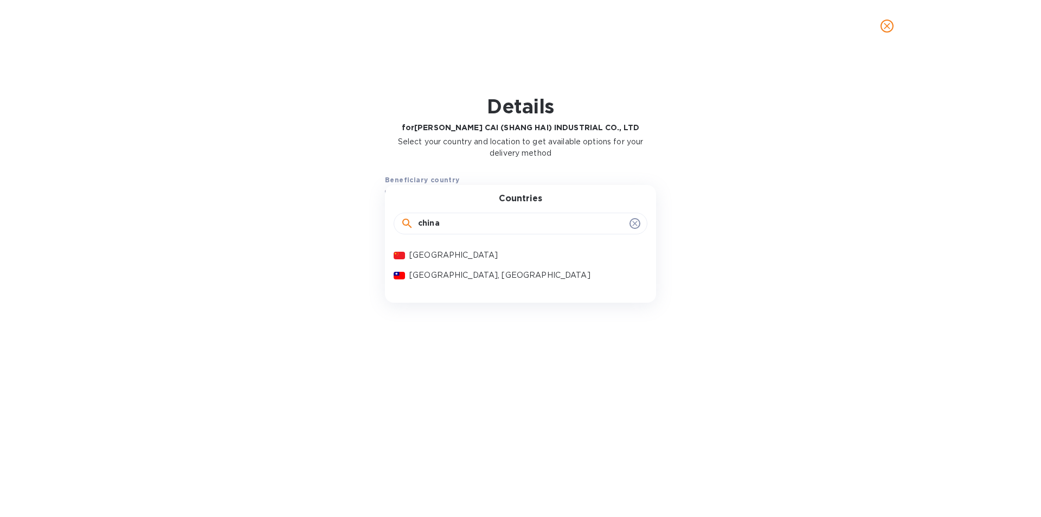
type input "china"
click at [429, 259] on p "China" at bounding box center [523, 254] width 229 height 11
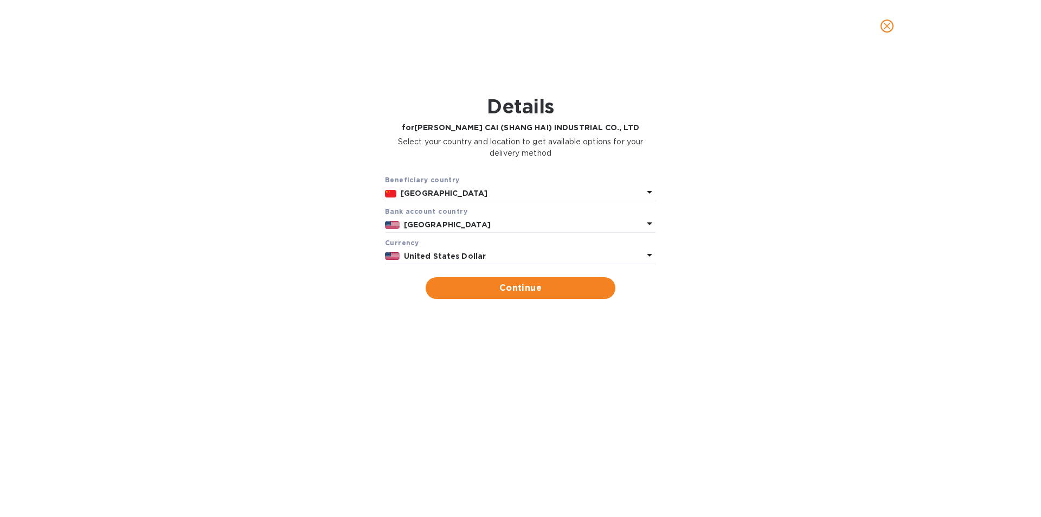
click at [474, 223] on p "United States" at bounding box center [523, 224] width 239 height 11
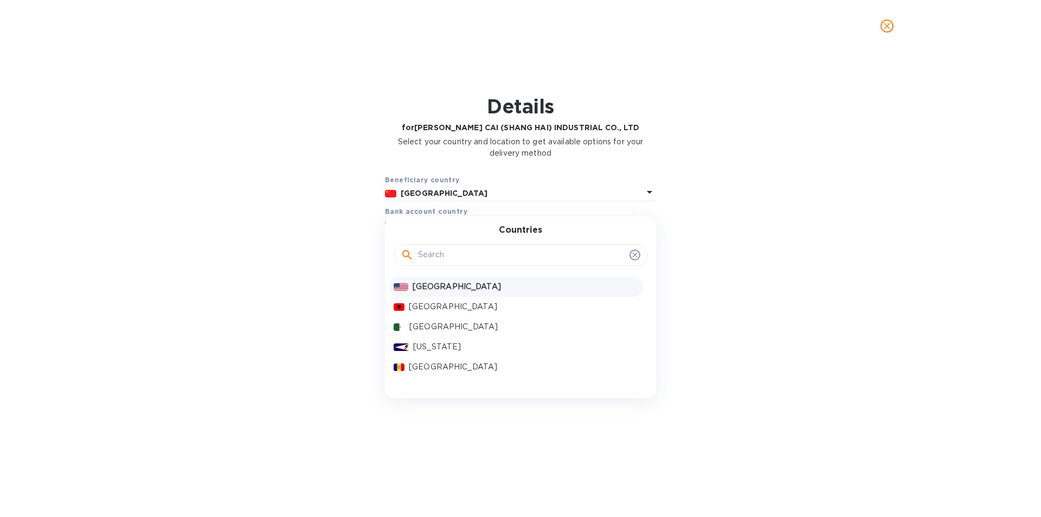
click at [438, 254] on input "text" at bounding box center [521, 255] width 207 height 16
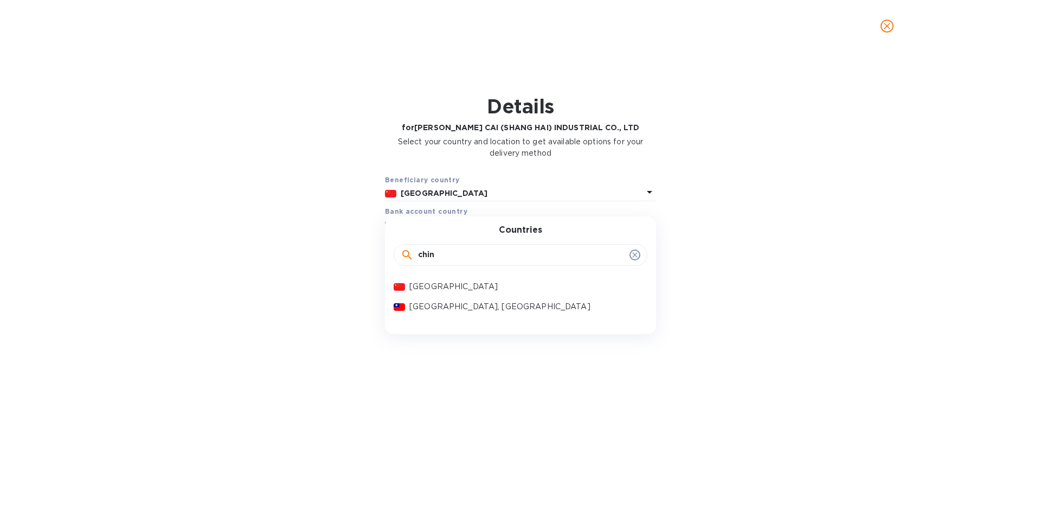
type input "china"
click at [417, 288] on p "China" at bounding box center [523, 286] width 229 height 11
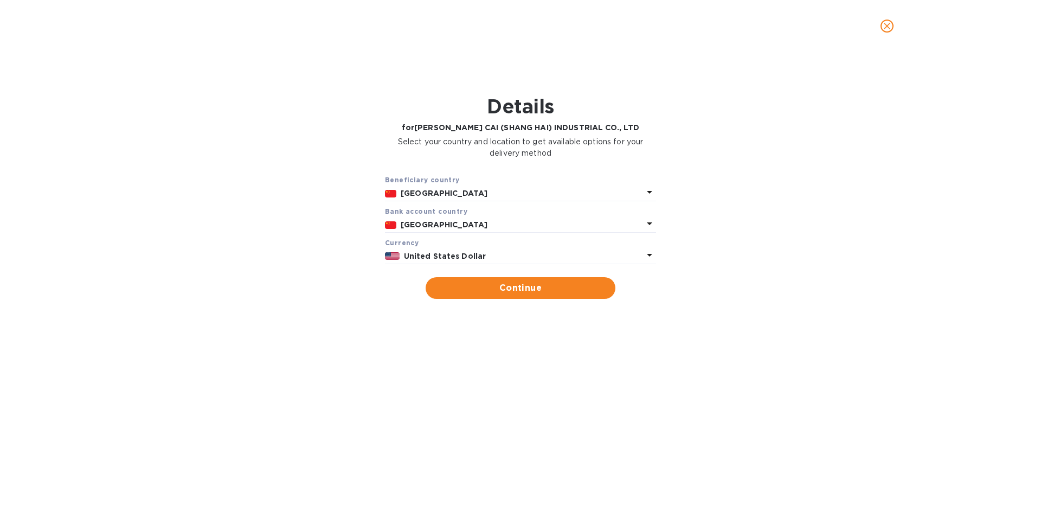
click at [423, 255] on b "United States Dollar" at bounding box center [445, 256] width 82 height 9
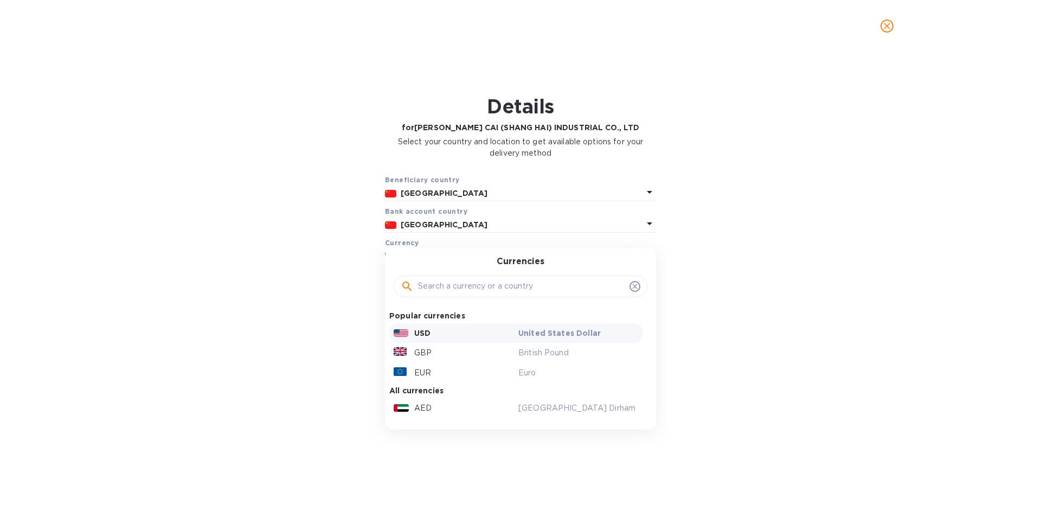
click at [422, 332] on p "USD" at bounding box center [422, 332] width 16 height 11
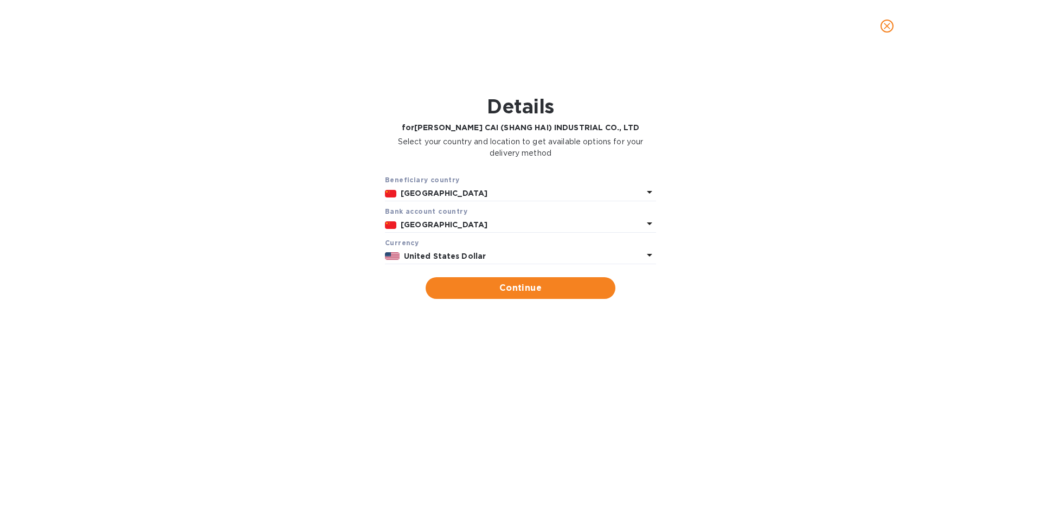
click at [532, 290] on span "Continue" at bounding box center [520, 287] width 172 height 13
type input "YI DING CAI (SHANG HAI) INDUSTRIAL CO., LTD"
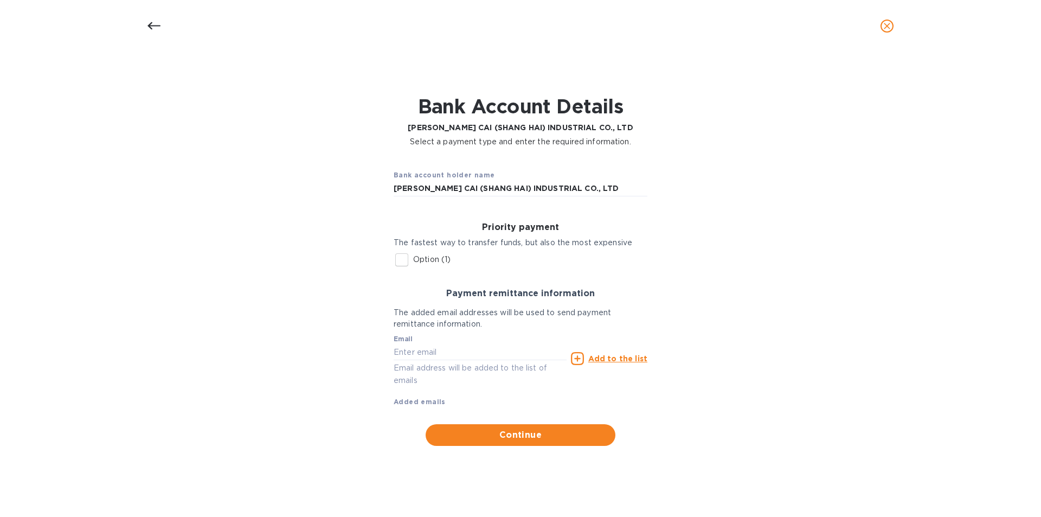
click at [400, 256] on input "Option (1)" at bounding box center [401, 259] width 23 height 23
checkbox input "true"
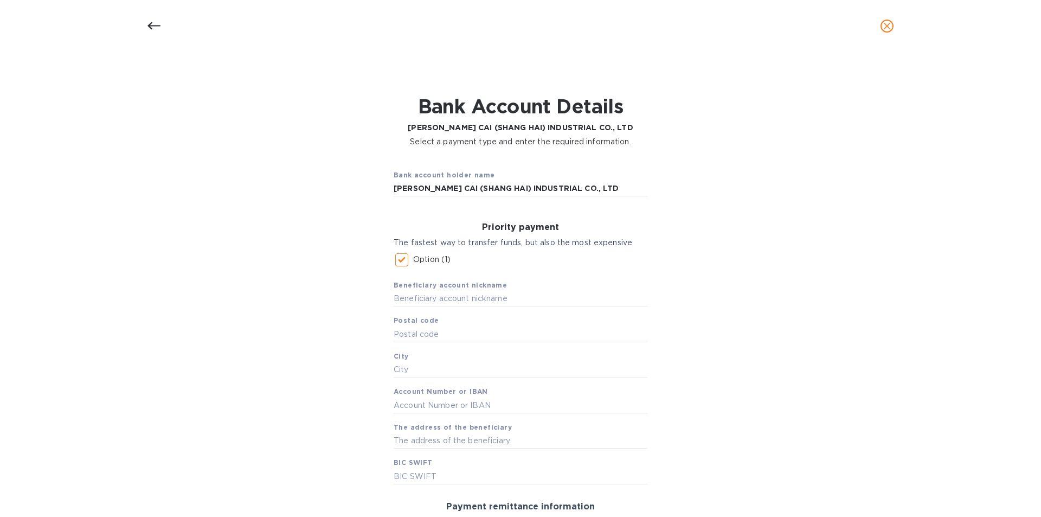
click at [442, 297] on input "text" at bounding box center [521, 299] width 254 height 16
click at [414, 298] on input "text" at bounding box center [521, 299] width 254 height 16
paste input "YI DING CAI (SHANG HAI) INDUSTRIAL CO., LTD"
type input "YI DING CAI (SHANG HAI) INDUSTRIAL CO., LTD"
click at [424, 333] on input "text" at bounding box center [521, 334] width 254 height 16
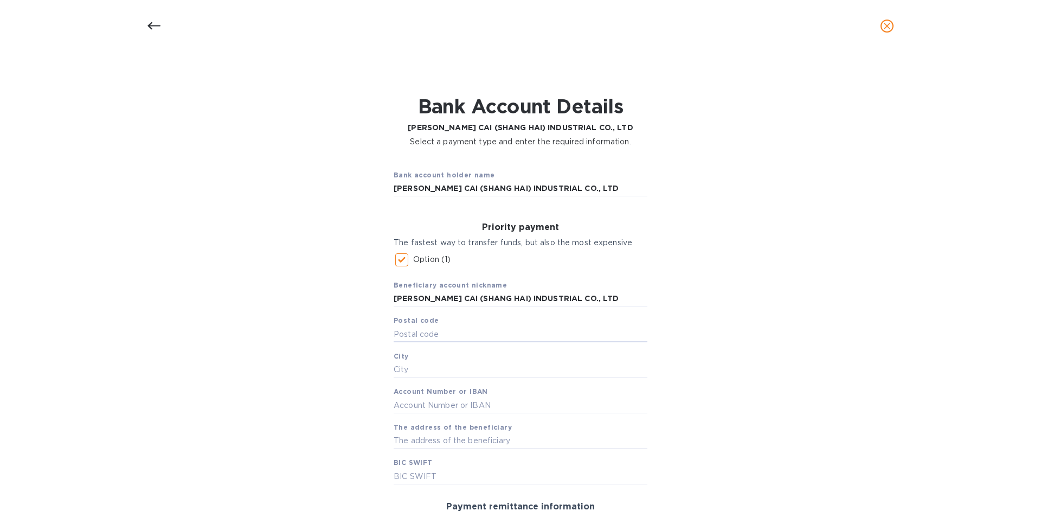
click at [420, 331] on input "text" at bounding box center [521, 334] width 254 height 16
type input "215028"
click at [405, 370] on input "text" at bounding box center [521, 370] width 254 height 16
type input "Z"
type input "Suzhou"
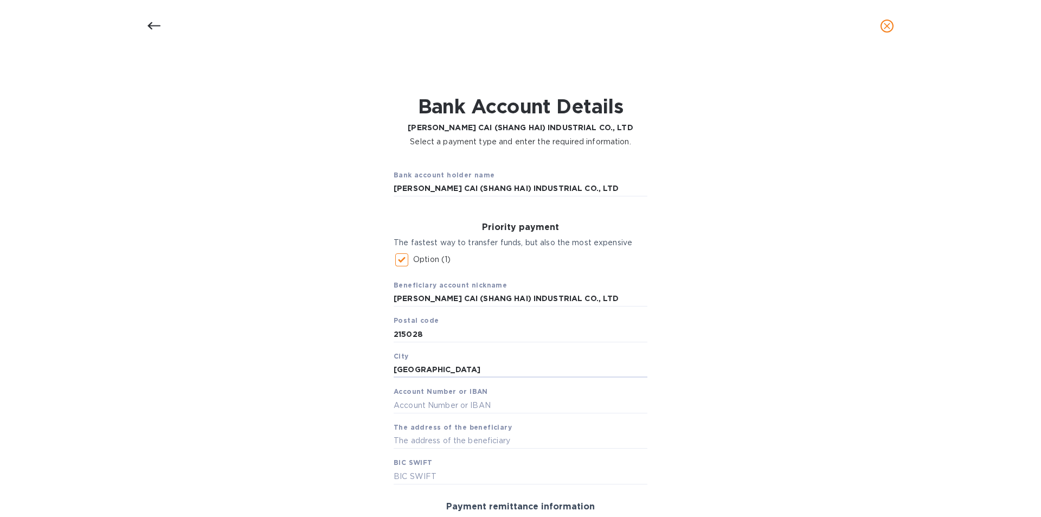
click at [413, 407] on input "text" at bounding box center [521, 405] width 254 height 16
type input "436489198795"
click at [427, 439] on input "text" at bounding box center [521, 441] width 254 height 16
click at [440, 443] on input "text" at bounding box center [521, 441] width 254 height 16
paste input "183TingLanXiang，ShaHuKeJiYuan，SuZhouGongYeYuan，WuZhongQu"
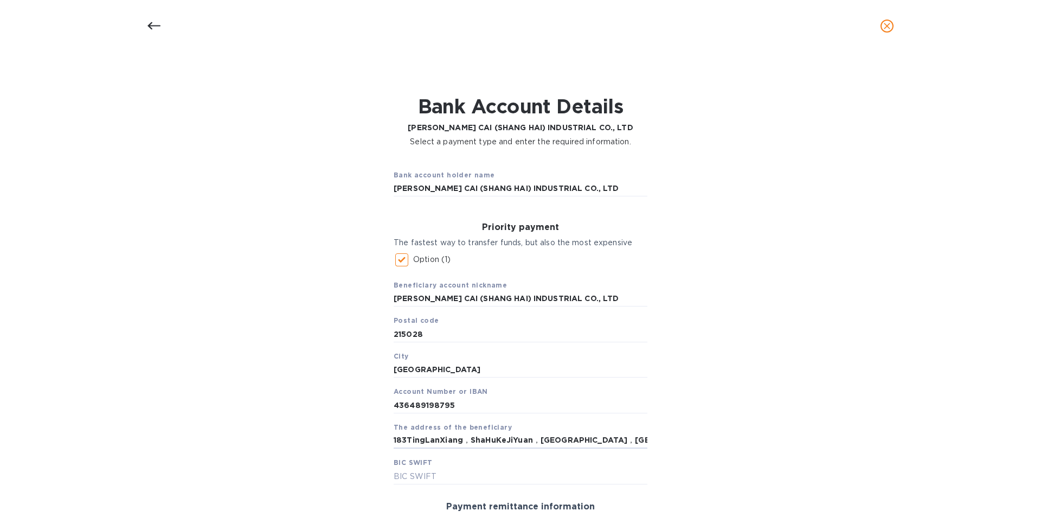
scroll to position [0, 26]
click at [441, 442] on input "183TingLanXiang，ShaHuKeJiYuan，SuZhouGongYeYuan，WuZhongQu" at bounding box center [521, 441] width 254 height 16
click at [514, 442] on input "183TingLanXiang, ShaHuKeJiYuan，SuZhouGongYeYuan，WuZhongQu" at bounding box center [521, 441] width 254 height 16
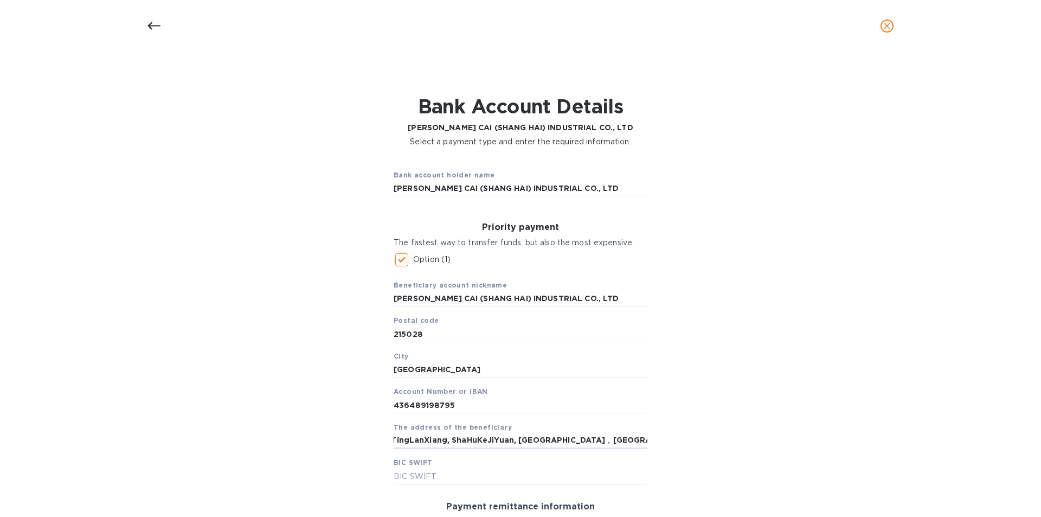
click at [601, 442] on input "183TingLanXiang, ShaHuKeJiYuan, SuZhouGongYeYuan，WuZhongQu" at bounding box center [521, 441] width 254 height 16
type input "183TingLanXiang, ShaHuKeJiYuan, SuZhouGongYeYuan, WuZhongQu"
click at [447, 472] on input "text" at bounding box center [521, 476] width 254 height 16
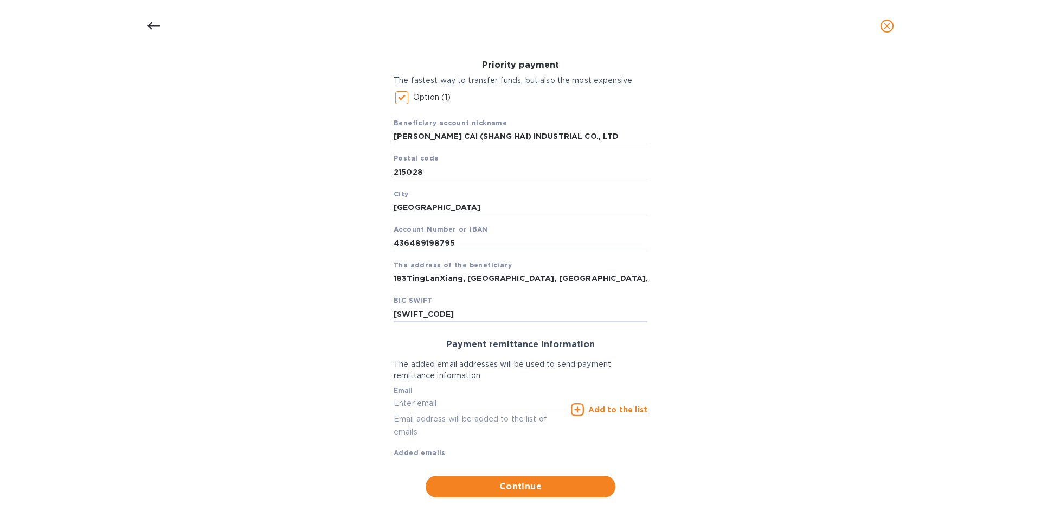
scroll to position [163, 0]
type input "BKCHCNBJ300"
click at [437, 404] on input "text" at bounding box center [480, 403] width 173 height 16
click at [428, 404] on input "text" at bounding box center [480, 403] width 173 height 16
paste input "summer <summer@hongqiaogrp.com>"
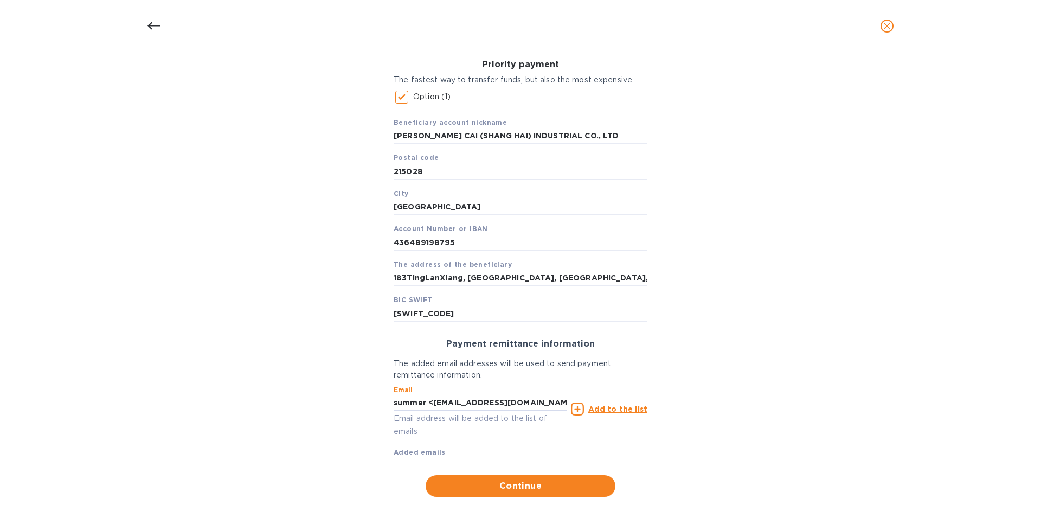
drag, startPoint x: 430, startPoint y: 400, endPoint x: 389, endPoint y: 402, distance: 41.3
click at [389, 402] on div "Payment remittance information The added email addresses will be used to send p…" at bounding box center [520, 398] width 271 height 136
click at [521, 402] on input "summer@hongqiaogrp.com>" at bounding box center [480, 403] width 173 height 16
type input "summer@hongqiaogrp.com"
click at [539, 485] on span "Continue" at bounding box center [520, 485] width 172 height 13
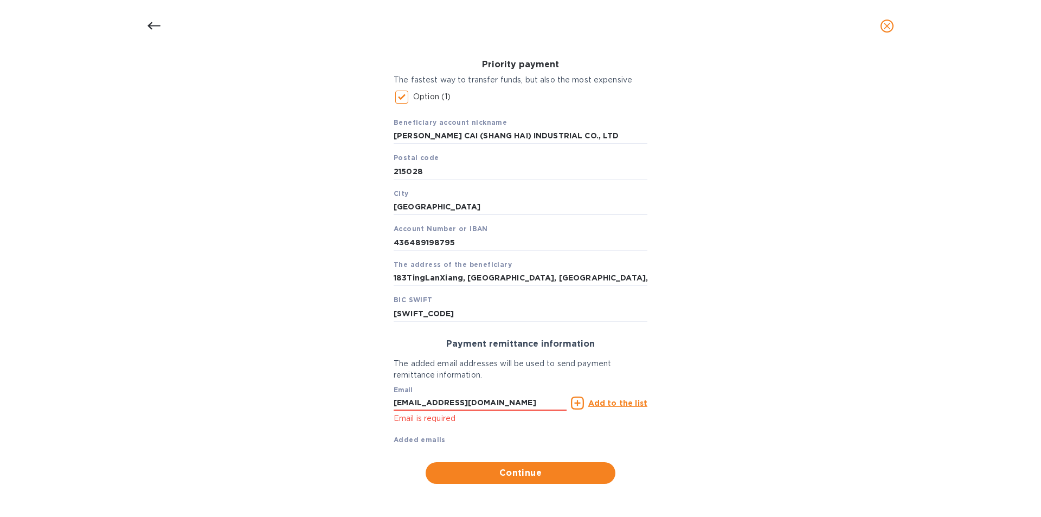
click at [405, 279] on input "183TingLanXiang, ShaHuKeJiYuan, SuZhouGongYeYuan, WuZhongQu" at bounding box center [521, 278] width 254 height 16
type input "183 TingLanXiang, ShaHuKeJiYuan, SuZhouGongYeYuan, WuZhongQu"
click at [766, 481] on div "Bank account holder name YI DING CAI (SHANG HAI) INDUSTRIAL CO., LTD Priority p…" at bounding box center [520, 240] width 1013 height 499
click at [630, 405] on u "Add to the list" at bounding box center [617, 402] width 59 height 9
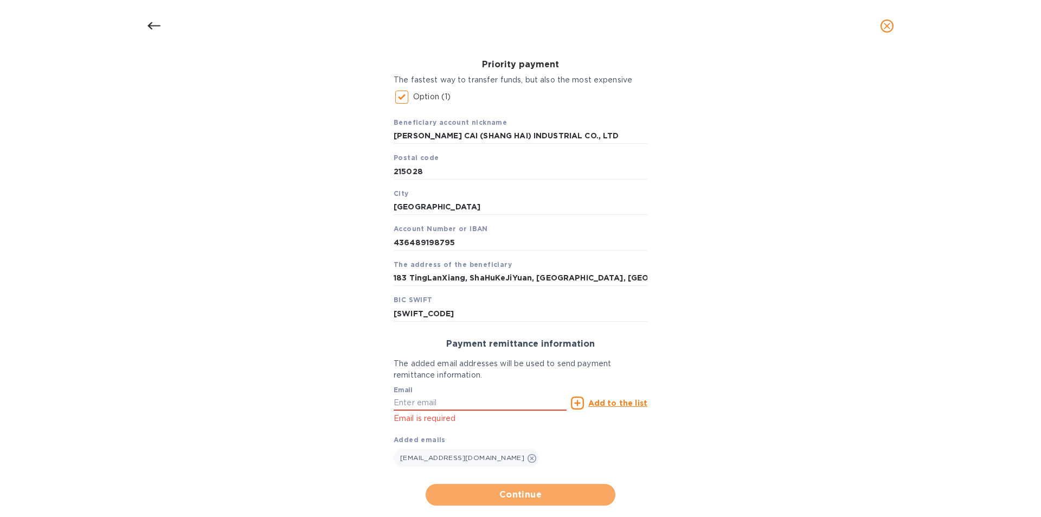
click at [524, 500] on span "Continue" at bounding box center [520, 494] width 172 height 13
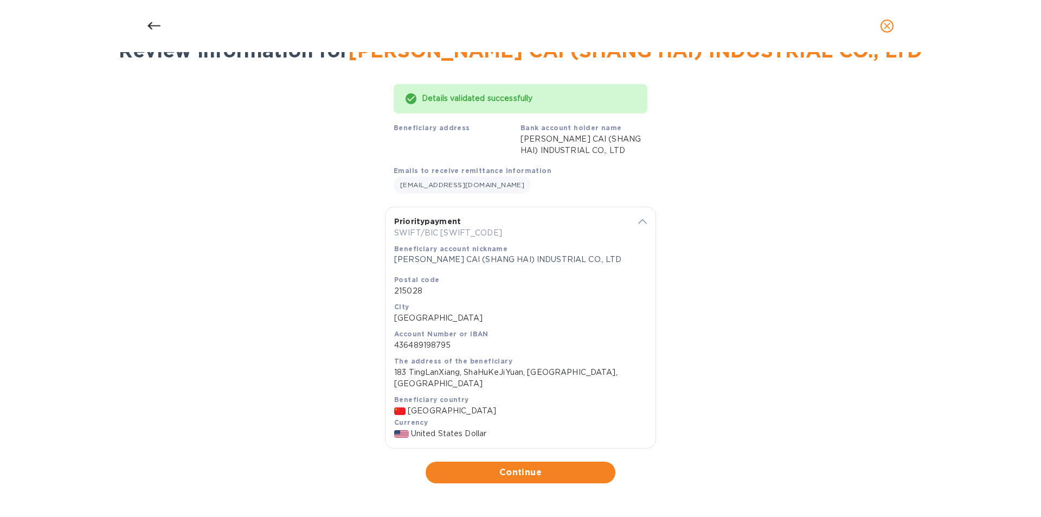
scroll to position [56, 0]
click at [512, 472] on span "Continue" at bounding box center [520, 472] width 172 height 13
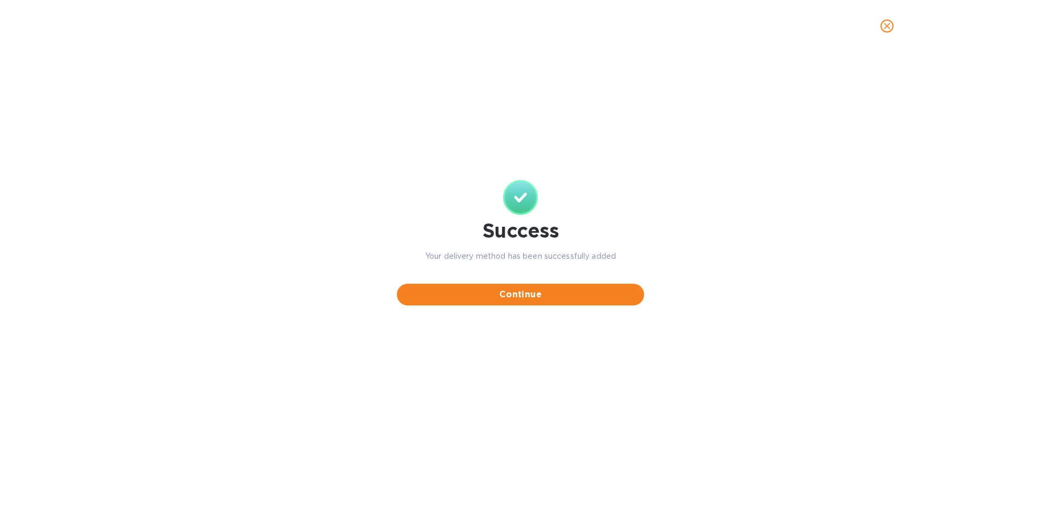
scroll to position [0, 0]
click at [536, 302] on button "Continue" at bounding box center [520, 295] width 247 height 22
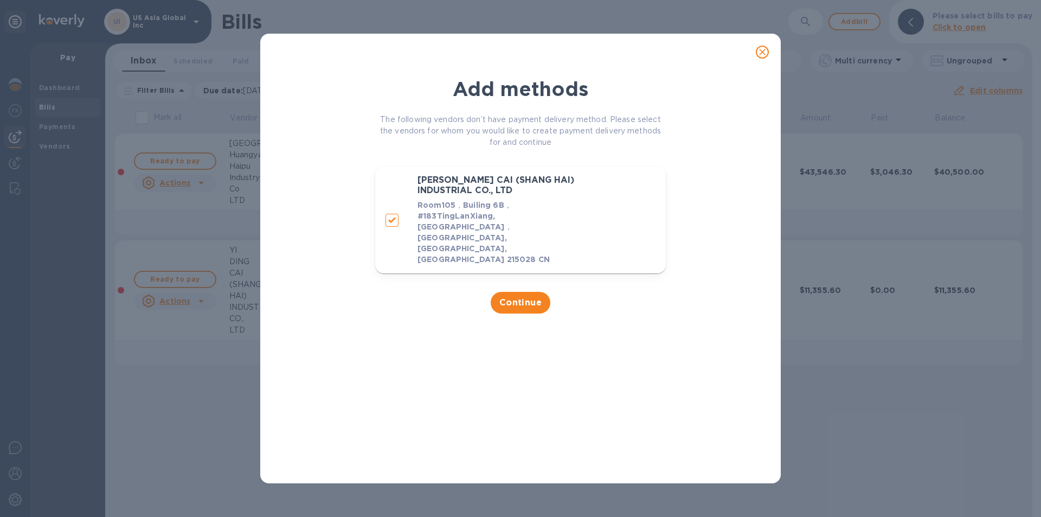
click at [764, 49] on icon "close" at bounding box center [762, 52] width 11 height 11
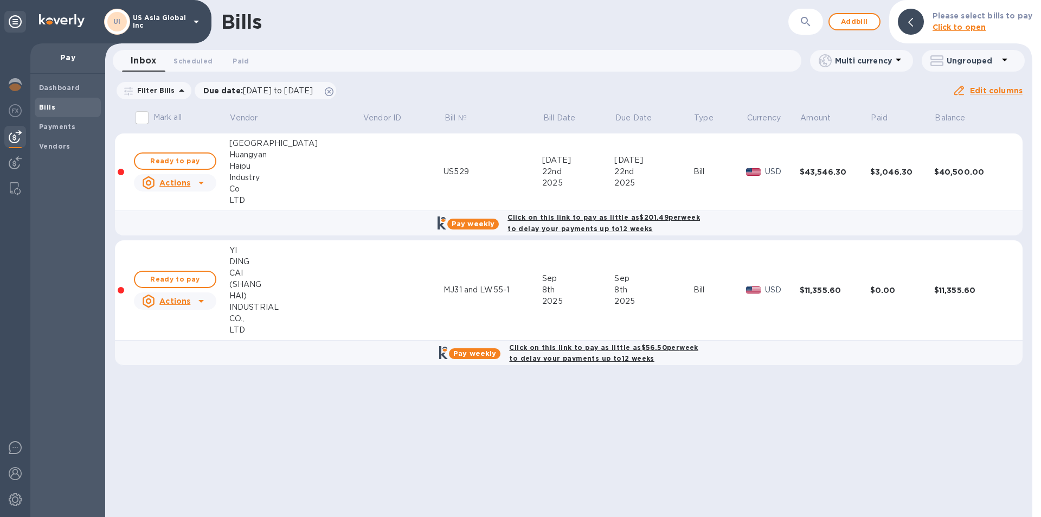
click at [181, 280] on span "Ready to pay" at bounding box center [175, 279] width 63 height 13
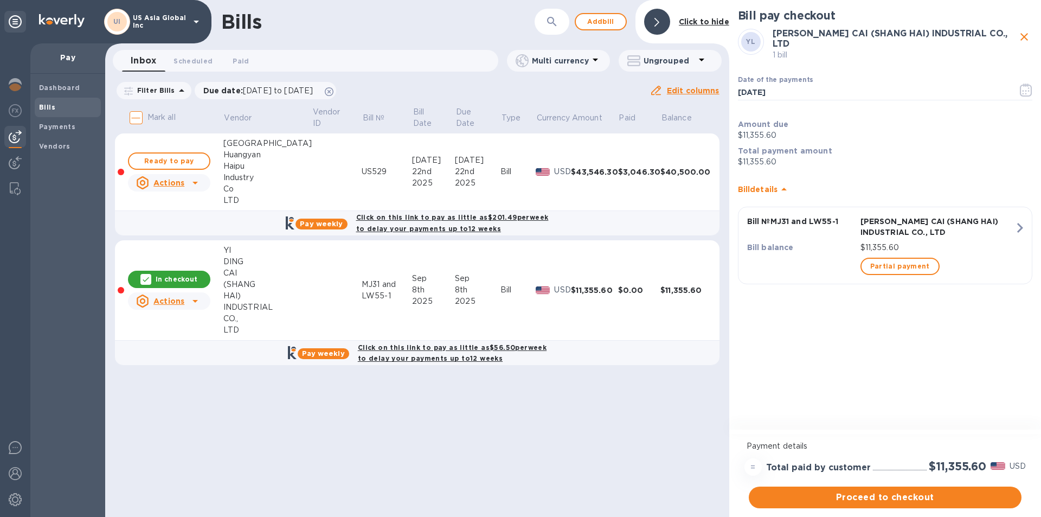
click at [870, 498] on span "Proceed to checkout" at bounding box center [884, 497] width 255 height 13
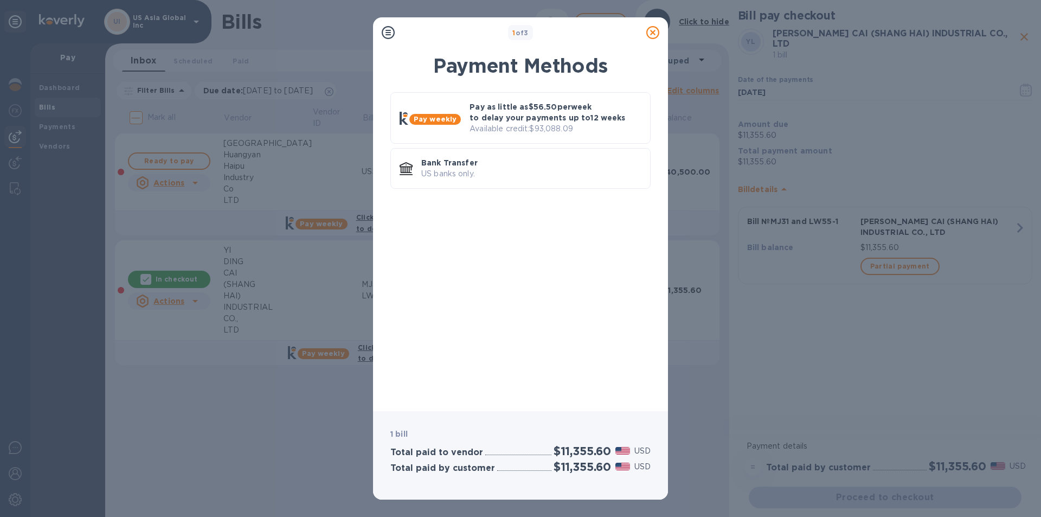
click at [514, 116] on p "Pay as little as $56.50 per week to delay your payments up to 12 weeks" at bounding box center [555, 112] width 172 height 22
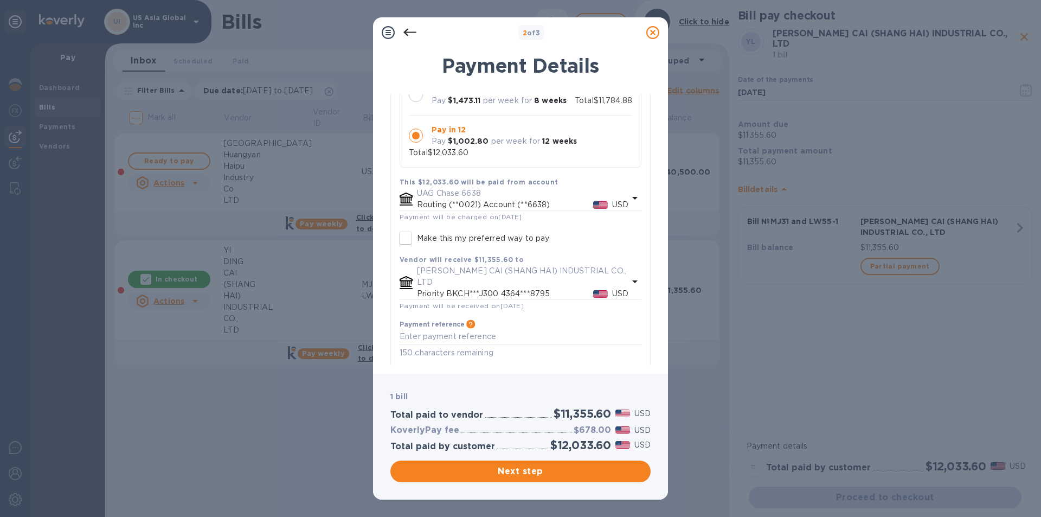
scroll to position [197, 0]
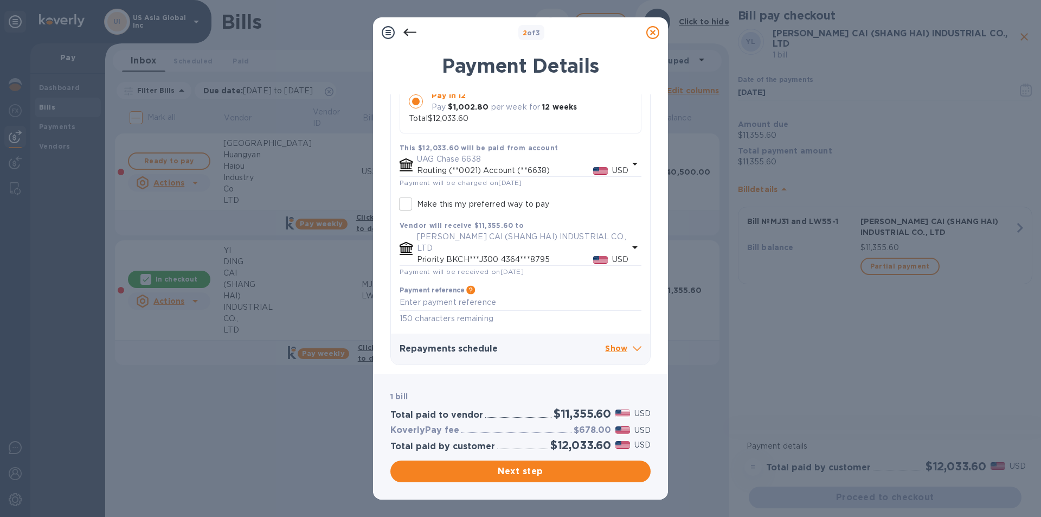
click at [633, 348] on icon at bounding box center [637, 348] width 9 height 5
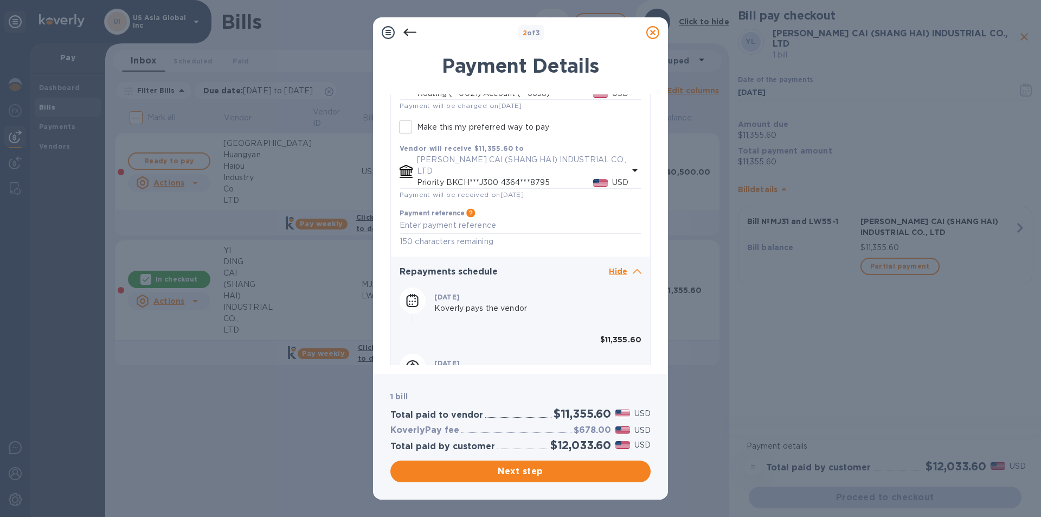
scroll to position [251, 0]
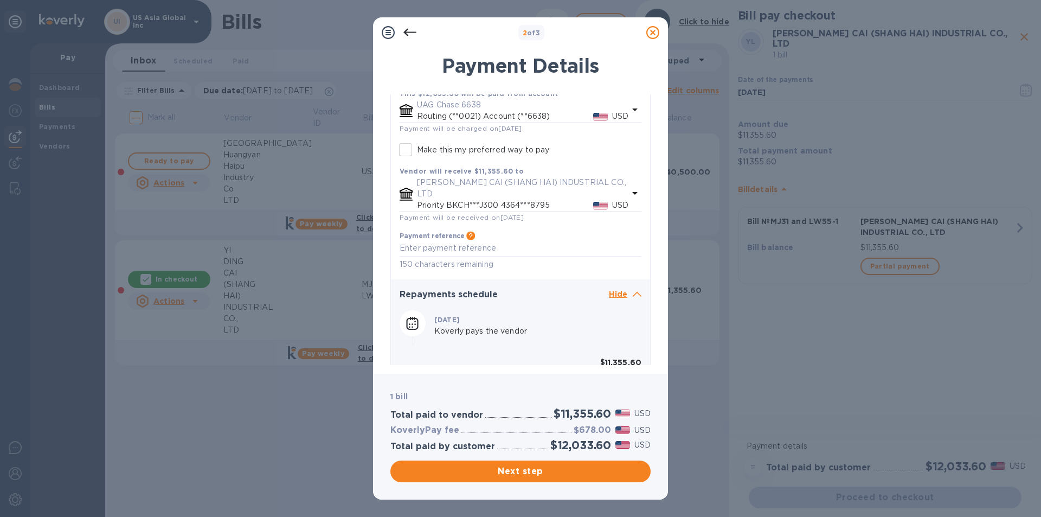
click at [454, 248] on textarea at bounding box center [521, 247] width 242 height 9
type textarea "MJ31 & LW55-1"
click at [416, 33] on icon at bounding box center [409, 32] width 13 height 13
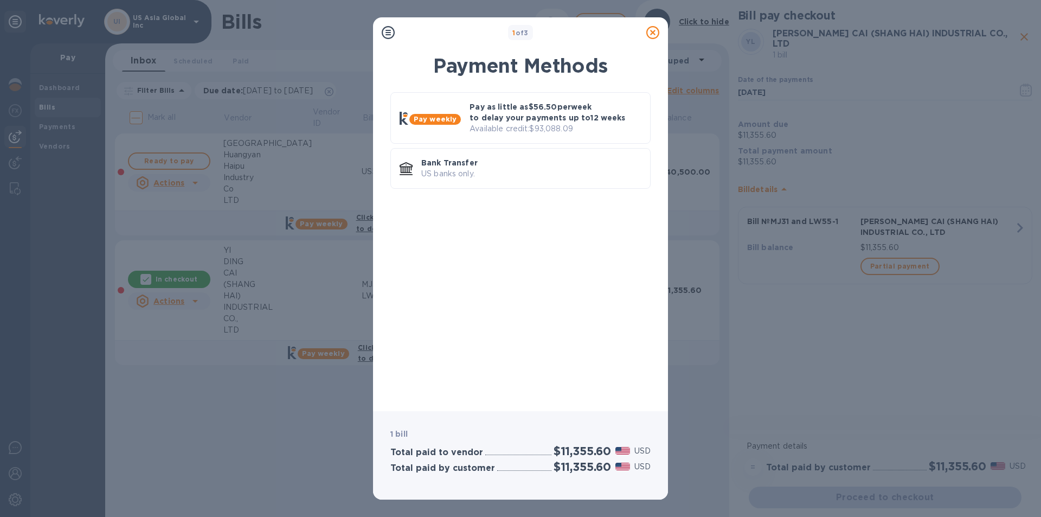
click at [650, 33] on icon at bounding box center [652, 32] width 13 height 13
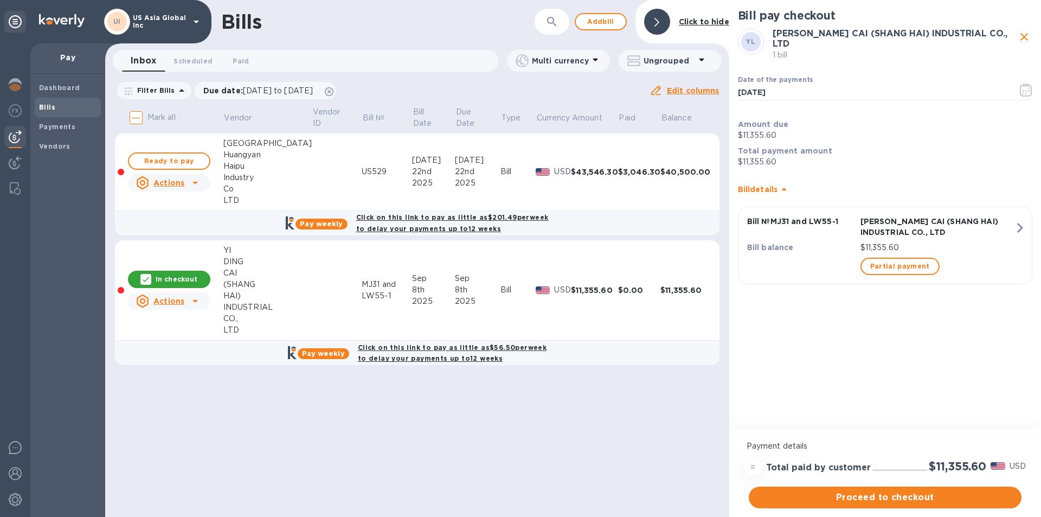
click at [175, 302] on u "Actions" at bounding box center [168, 301] width 31 height 9
click at [1022, 35] on div at bounding box center [520, 258] width 1041 height 517
click at [1023, 37] on icon "close" at bounding box center [1024, 37] width 8 height 8
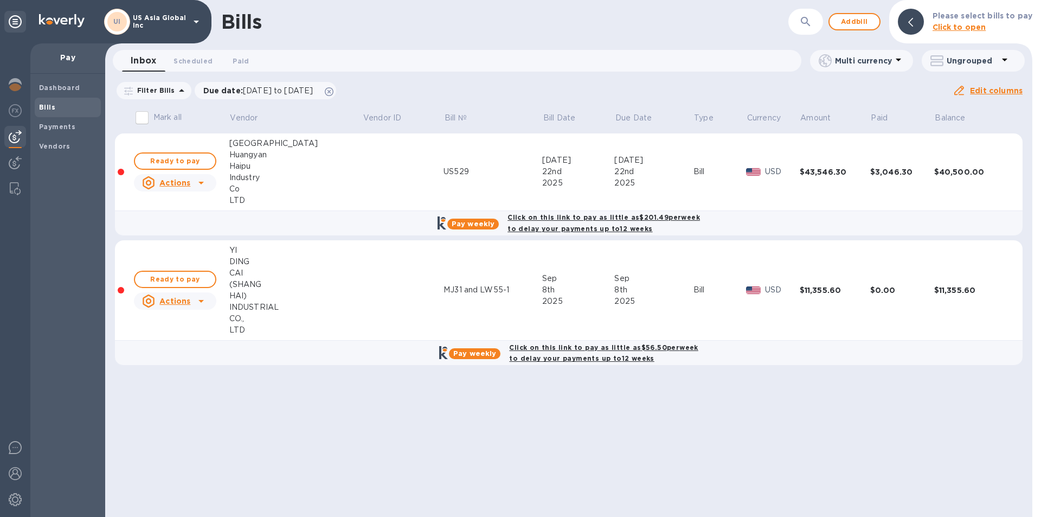
click at [200, 304] on icon at bounding box center [201, 300] width 13 height 13
click at [176, 372] on b "Delete" at bounding box center [179, 370] width 27 height 9
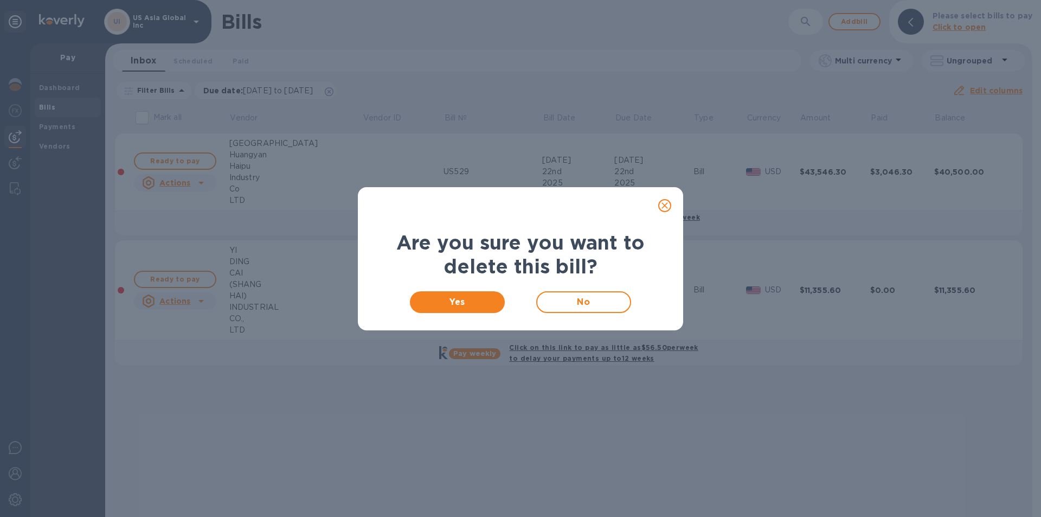
click at [455, 305] on span "Yes" at bounding box center [457, 301] width 78 height 13
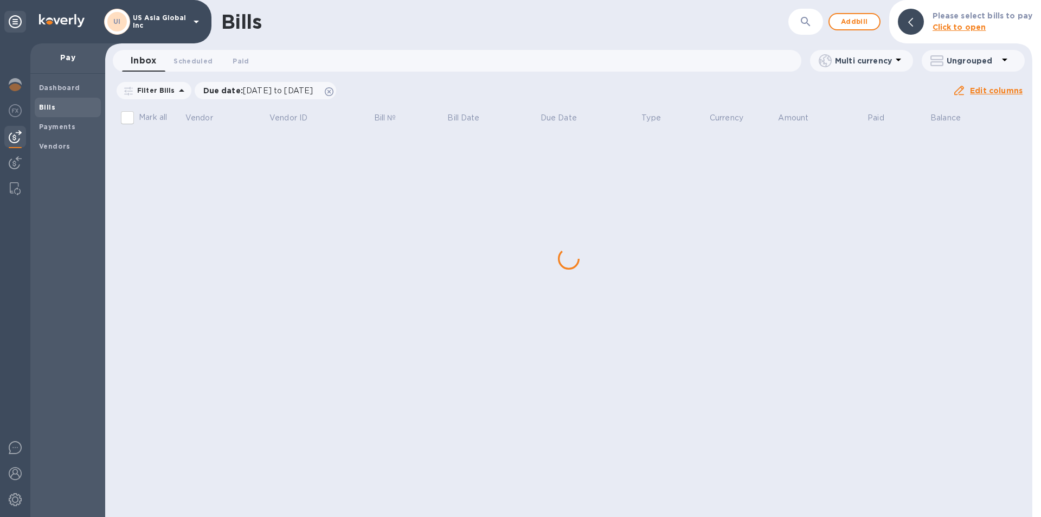
click at [858, 16] on span "Add bill" at bounding box center [854, 21] width 33 height 13
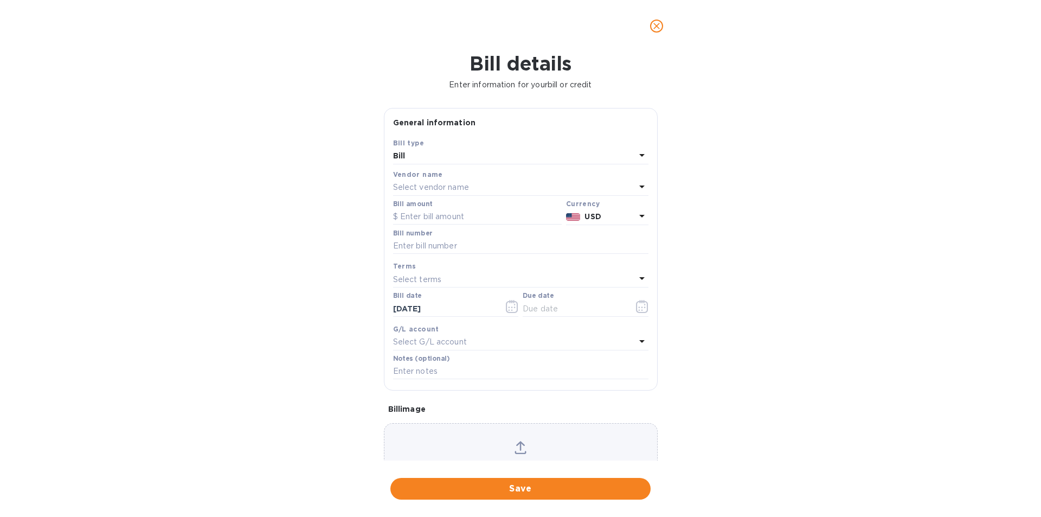
click at [440, 188] on p "Select vendor name" at bounding box center [431, 187] width 76 height 11
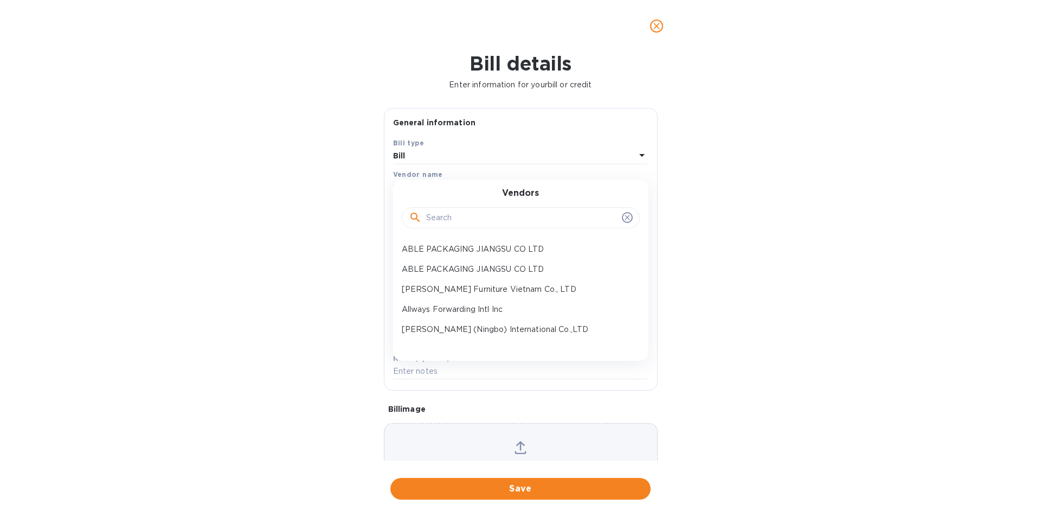
click at [436, 222] on input "text" at bounding box center [521, 218] width 191 height 16
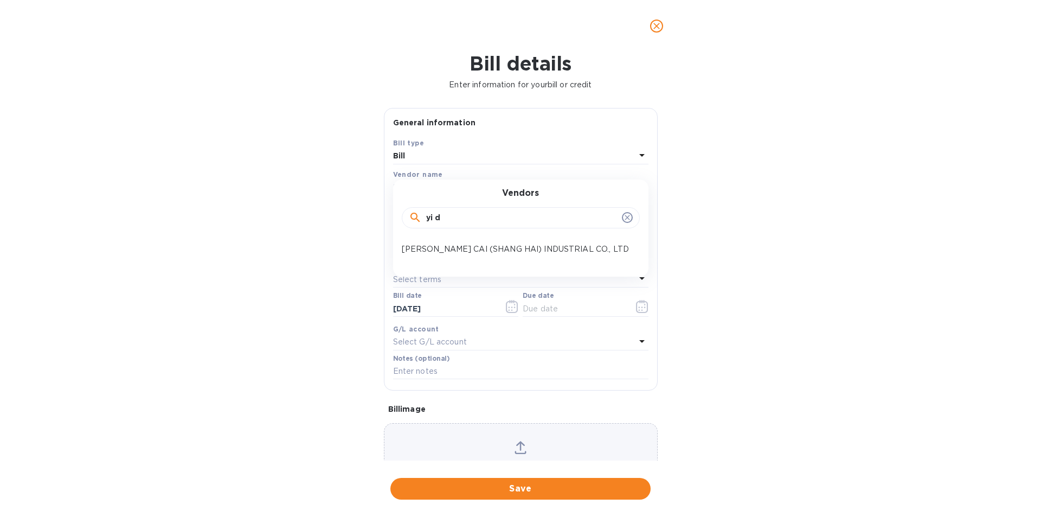
type input "yi di"
click at [433, 250] on p "YI DING CAI (SHANG HAI) INDUSTRIAL CO., LTD" at bounding box center [516, 248] width 229 height 11
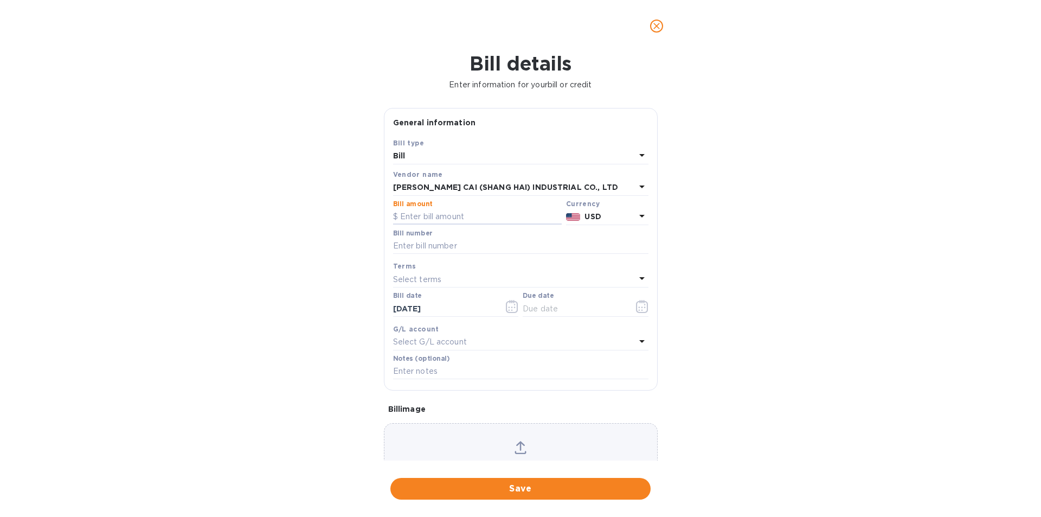
click at [446, 216] on input "text" at bounding box center [477, 217] width 169 height 16
type input "11,383.20"
click at [434, 250] on input "text" at bounding box center [520, 246] width 255 height 16
type input "MJ31 & LW55-1"
click at [548, 304] on input "text" at bounding box center [574, 308] width 102 height 16
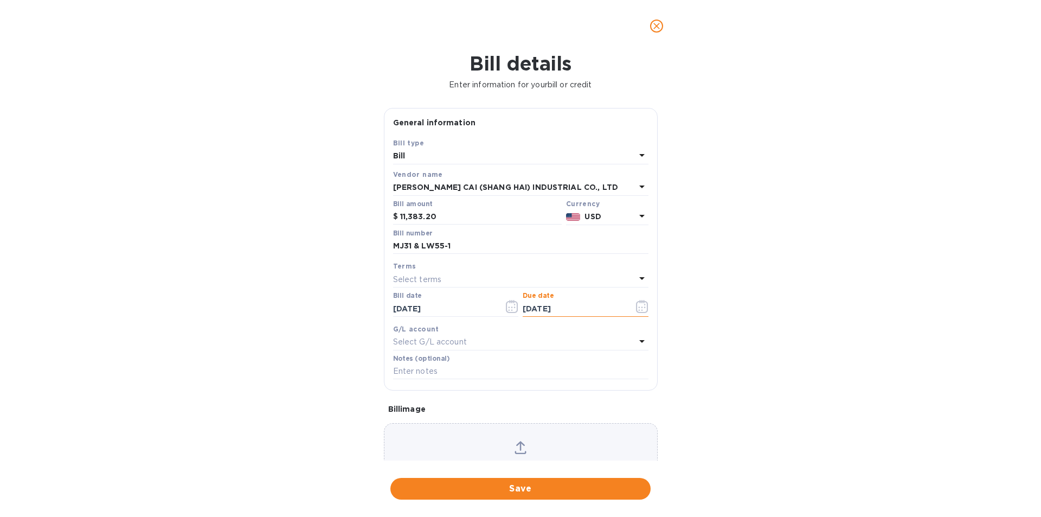
scroll to position [54, 0]
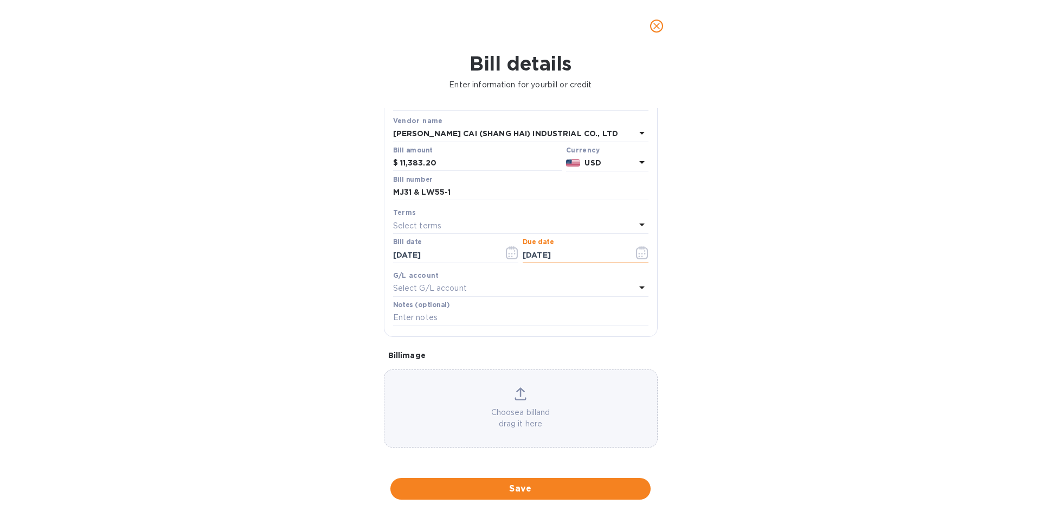
type input "09/08/2025"
click at [523, 491] on span "Save" at bounding box center [520, 488] width 243 height 13
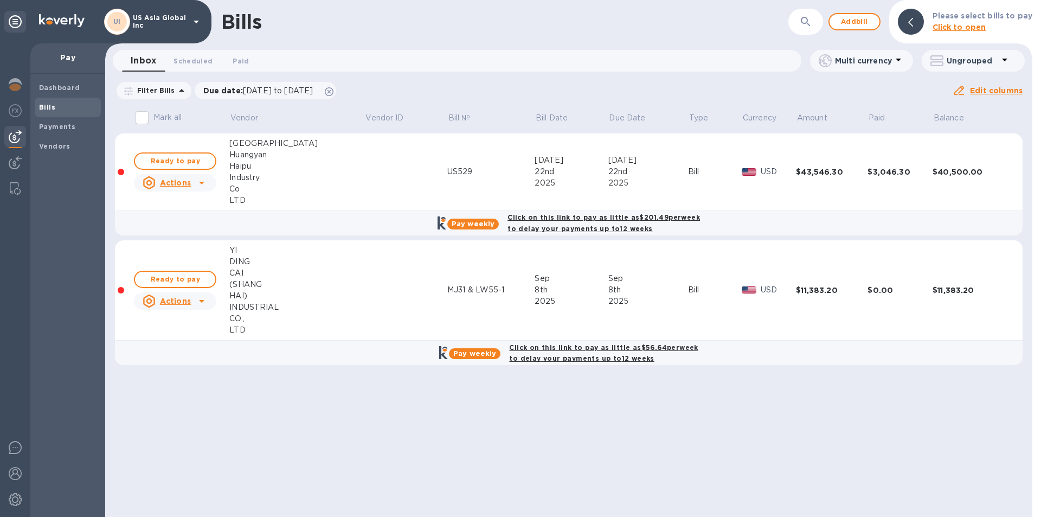
click at [194, 281] on span "Ready to pay" at bounding box center [175, 279] width 63 height 13
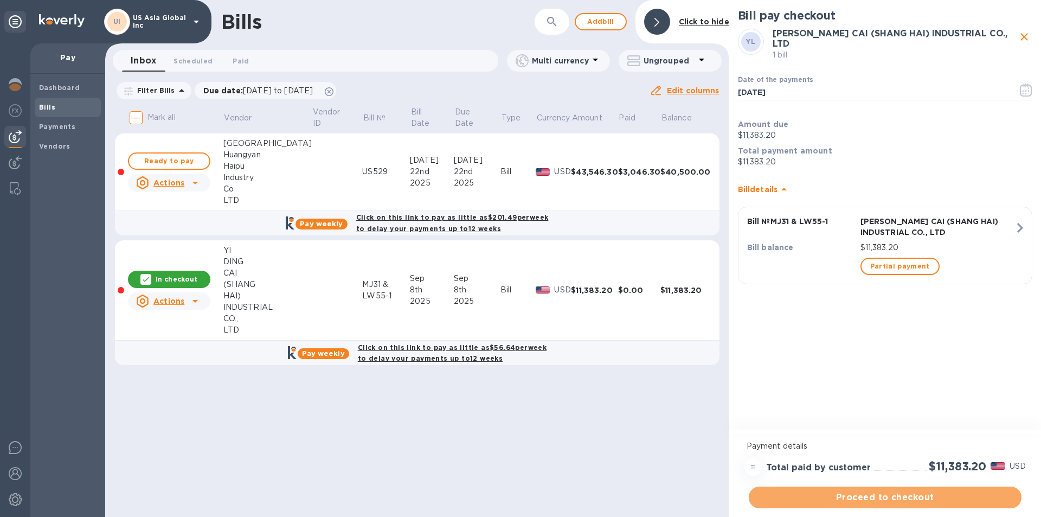
click at [886, 500] on span "Proceed to checkout" at bounding box center [884, 497] width 255 height 13
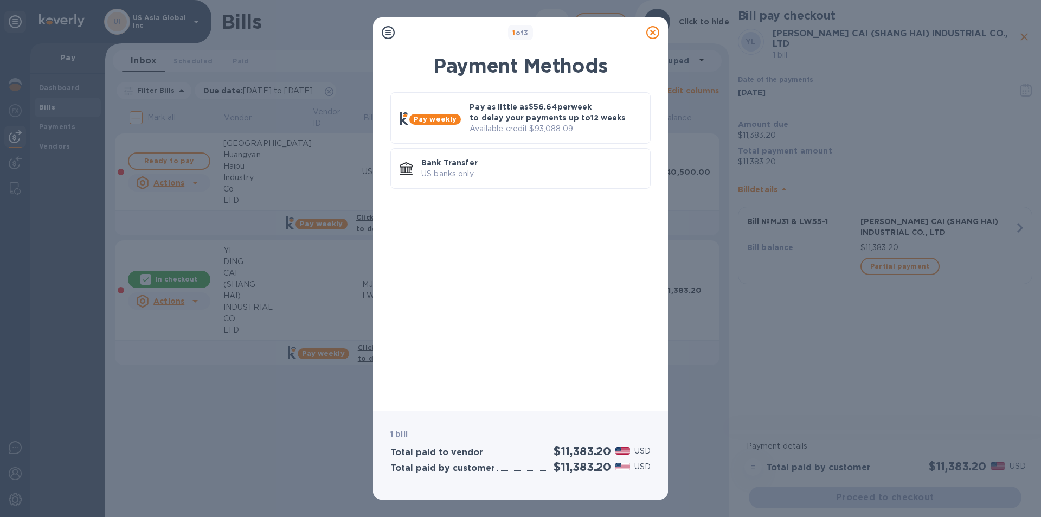
click at [546, 129] on p "Available credit: $93,088.09" at bounding box center [555, 128] width 172 height 11
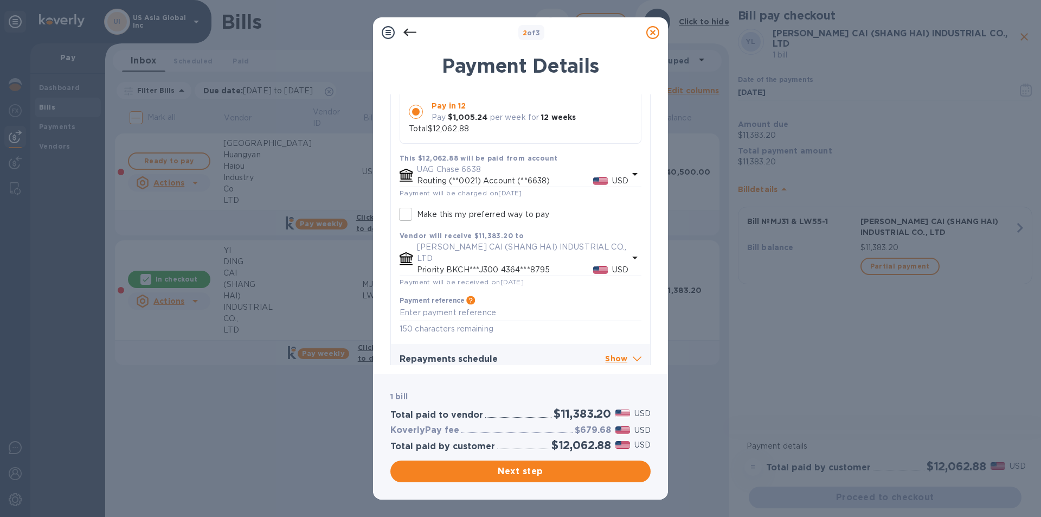
scroll to position [197, 0]
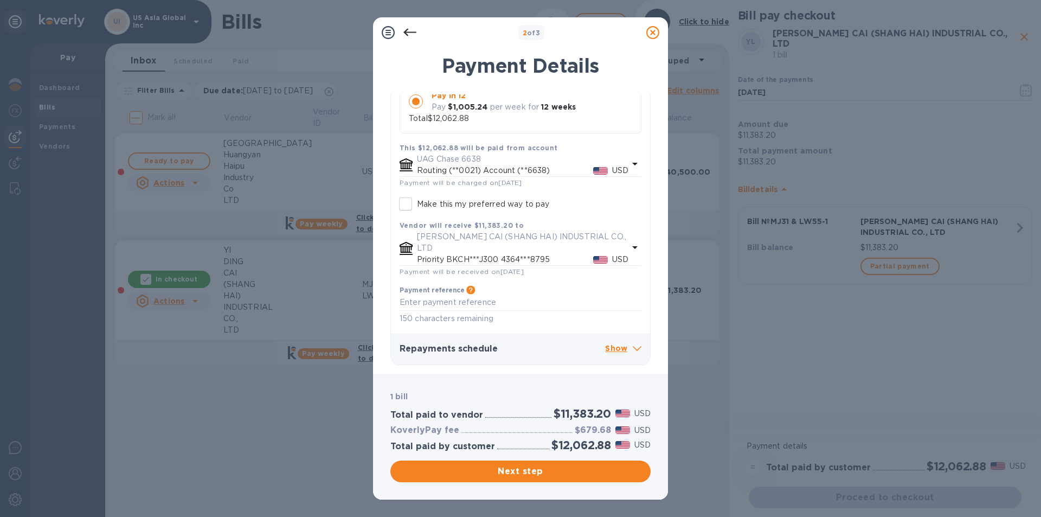
click at [441, 300] on textarea at bounding box center [521, 302] width 242 height 9
click at [636, 349] on icon at bounding box center [637, 348] width 9 height 5
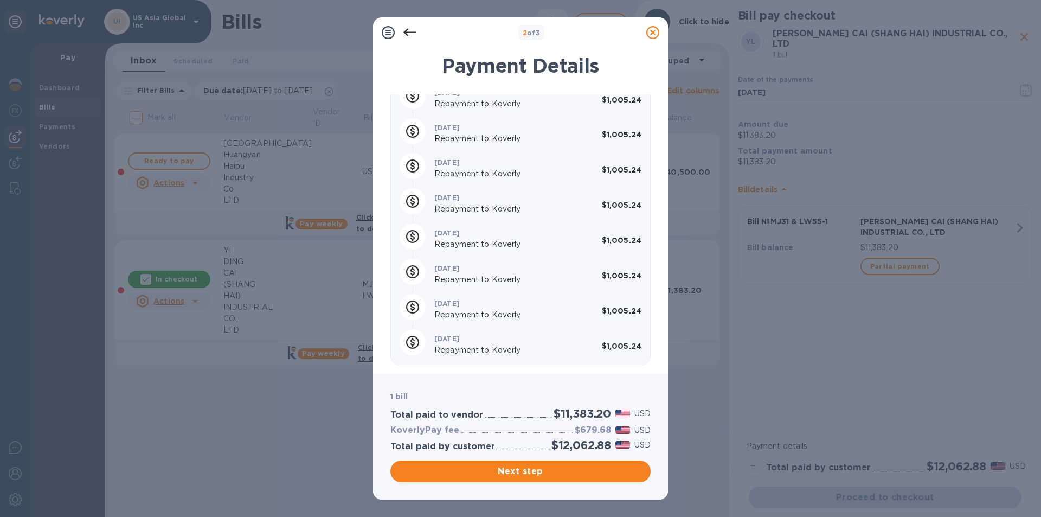
scroll to position [1055, 0]
click at [500, 470] on span "Next step" at bounding box center [520, 471] width 243 height 13
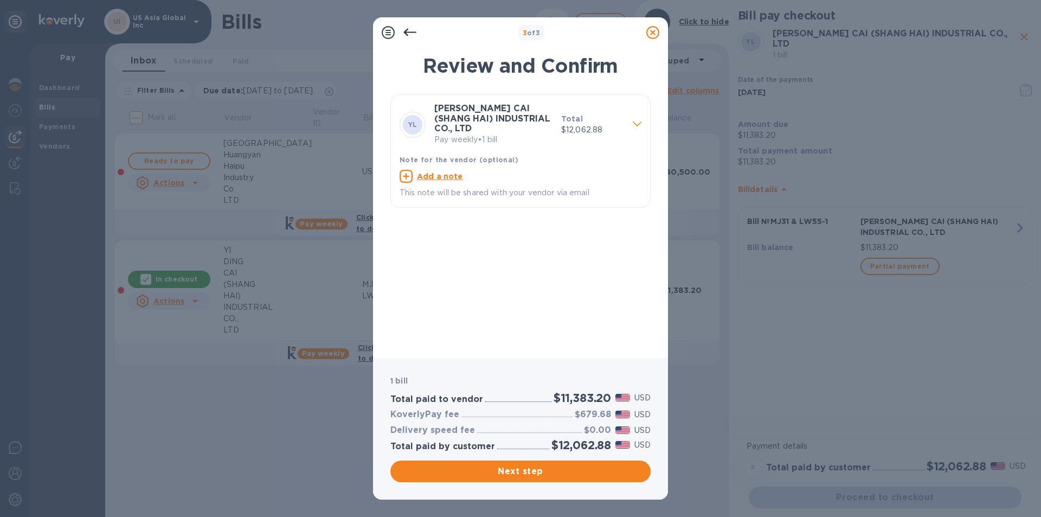
click at [437, 172] on u "Add a note" at bounding box center [440, 176] width 46 height 9
click at [437, 173] on textarea at bounding box center [512, 177] width 224 height 9
type textarea "MJ31 & LW55-1"
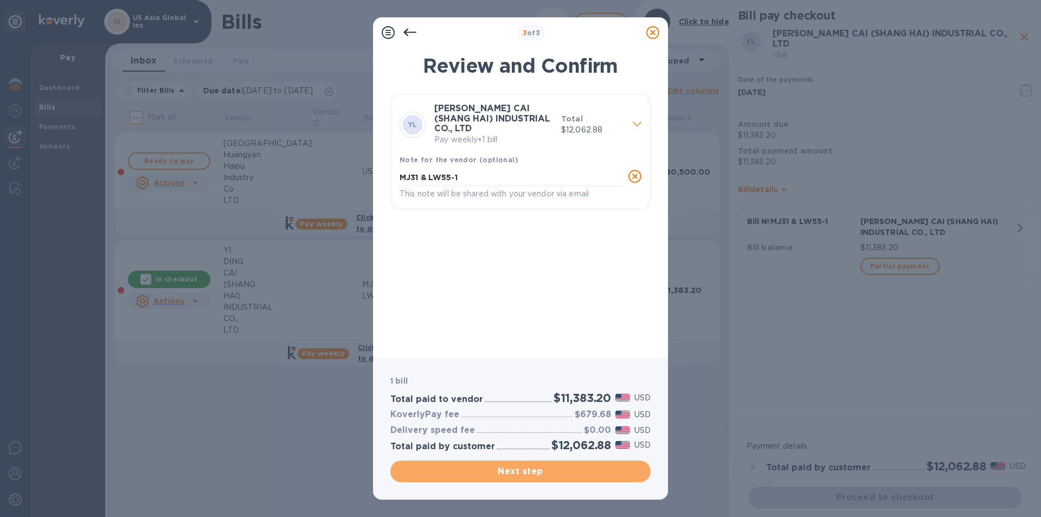
click at [516, 473] on span "Next step" at bounding box center [520, 471] width 243 height 13
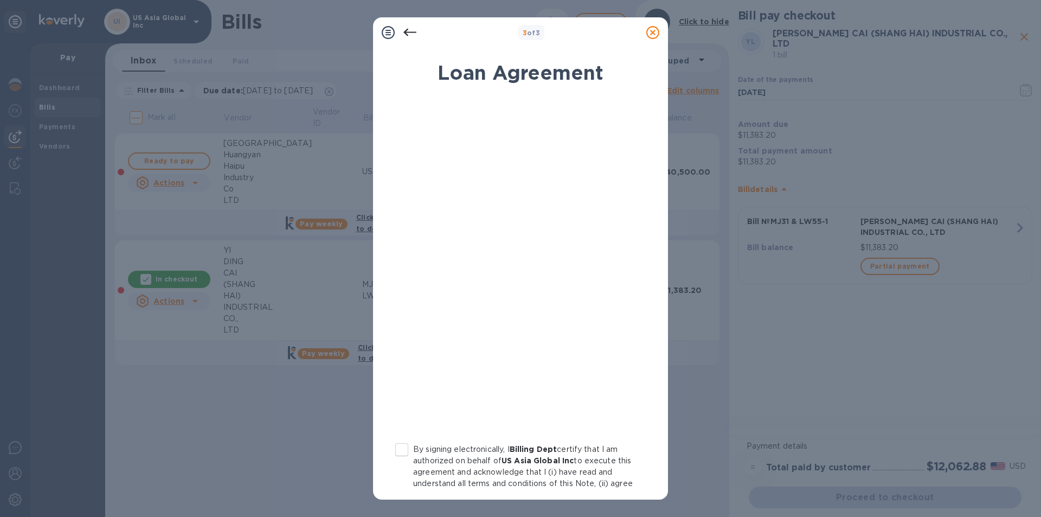
click at [401, 451] on input "By signing electronically, I Billing Dept certify that I am authorized on behal…" at bounding box center [401, 449] width 23 height 23
checkbox input "true"
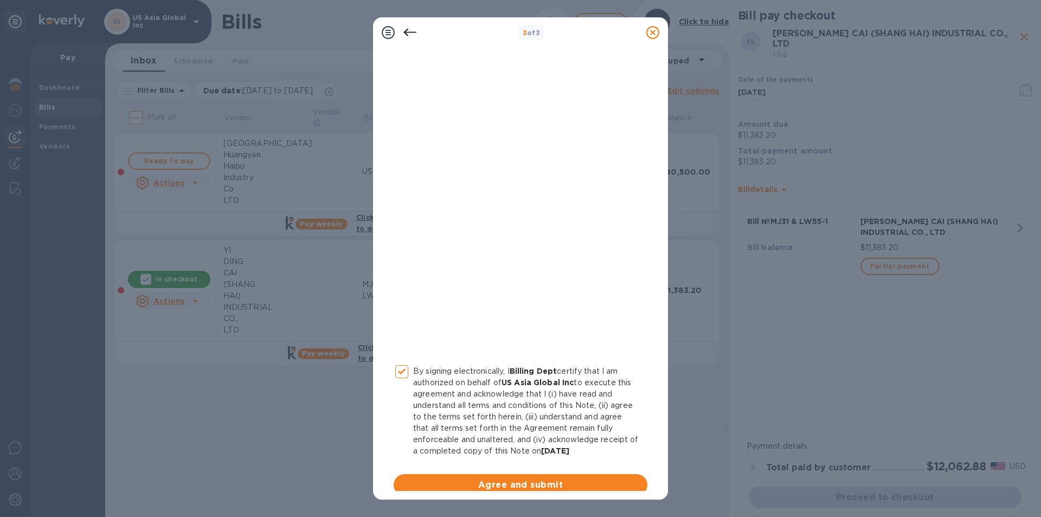
scroll to position [89, 0]
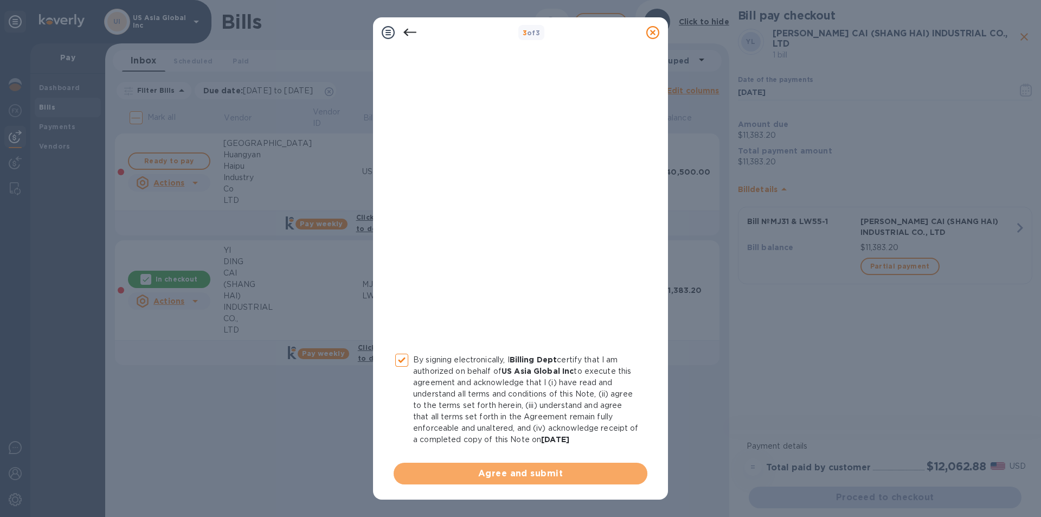
click at [523, 479] on span "Agree and submit" at bounding box center [520, 473] width 236 height 13
